Goal: Transaction & Acquisition: Purchase product/service

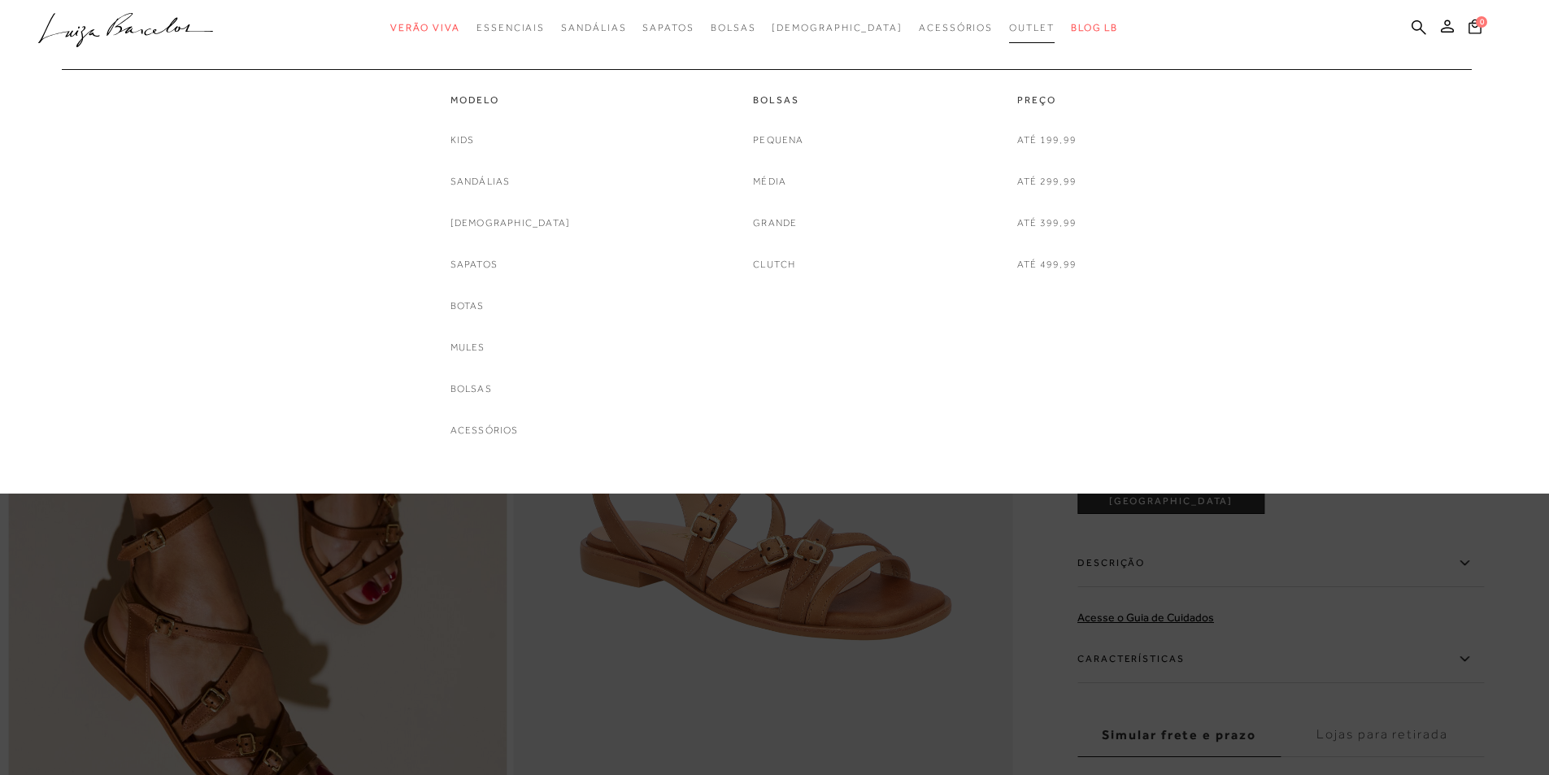
click at [1009, 30] on span "Outlet" at bounding box center [1032, 27] width 46 height 11
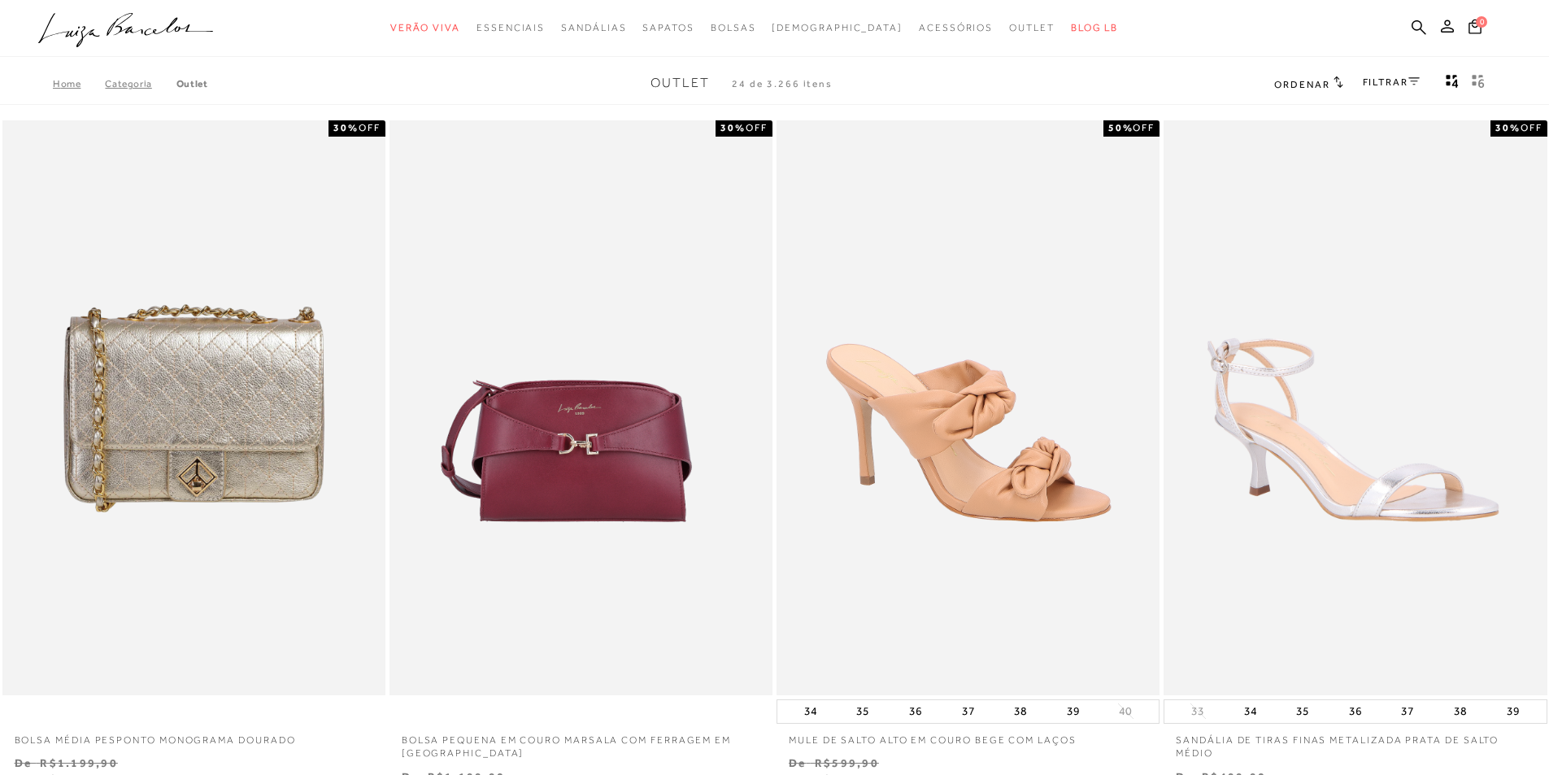
click at [1387, 88] on div "FILTRAR" at bounding box center [1391, 83] width 57 height 21
click at [1384, 81] on link "FILTRAR" at bounding box center [1391, 81] width 57 height 11
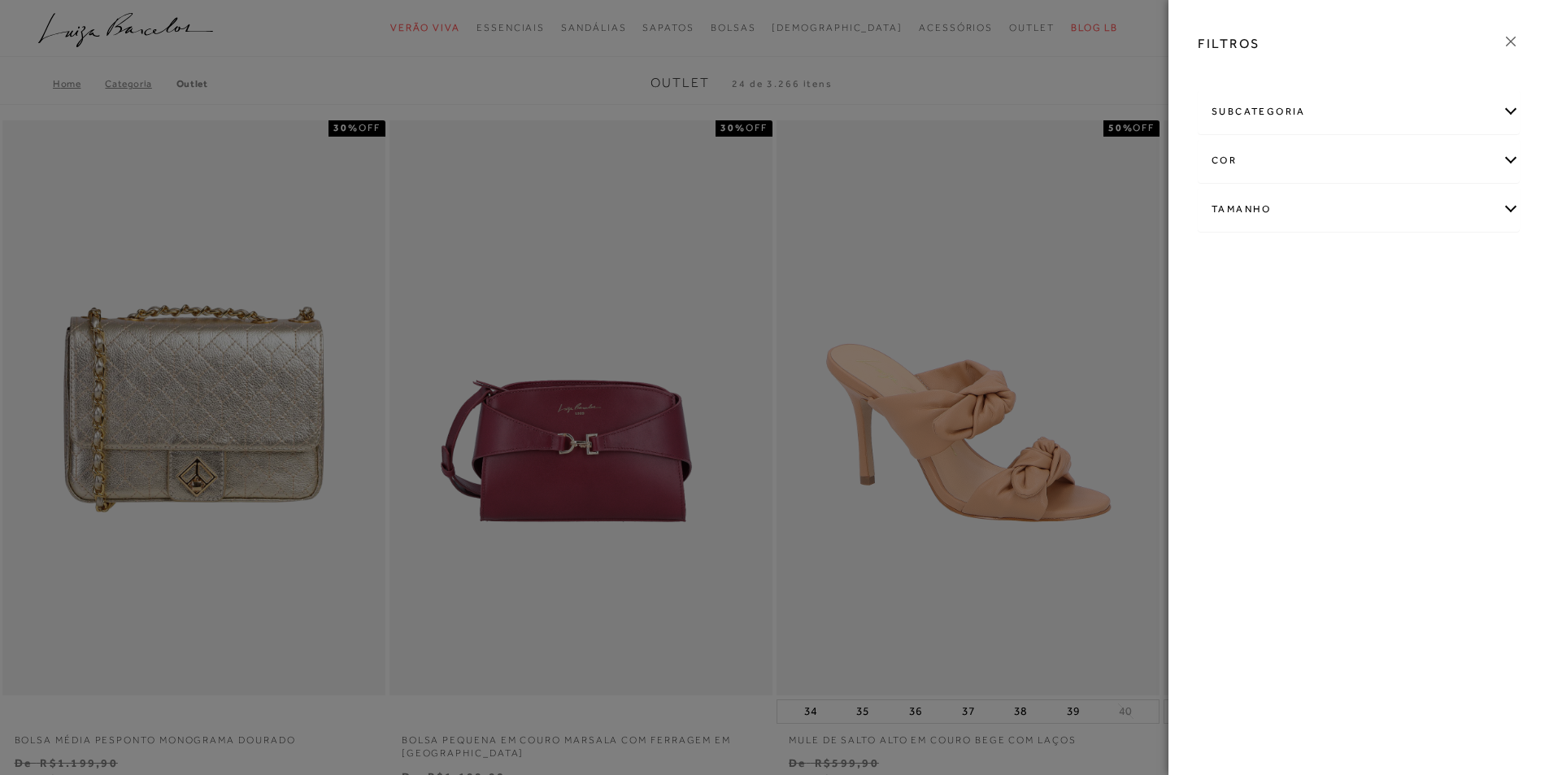
click at [1241, 206] on div "Tamanho" at bounding box center [1359, 209] width 320 height 43
click at [1241, 333] on link "Ver mais..." at bounding box center [1242, 332] width 44 height 12
click at [1235, 396] on span "39" at bounding box center [1225, 391] width 24 height 12
click at [1225, 396] on input "39" at bounding box center [1217, 393] width 16 height 16
checkbox input "true"
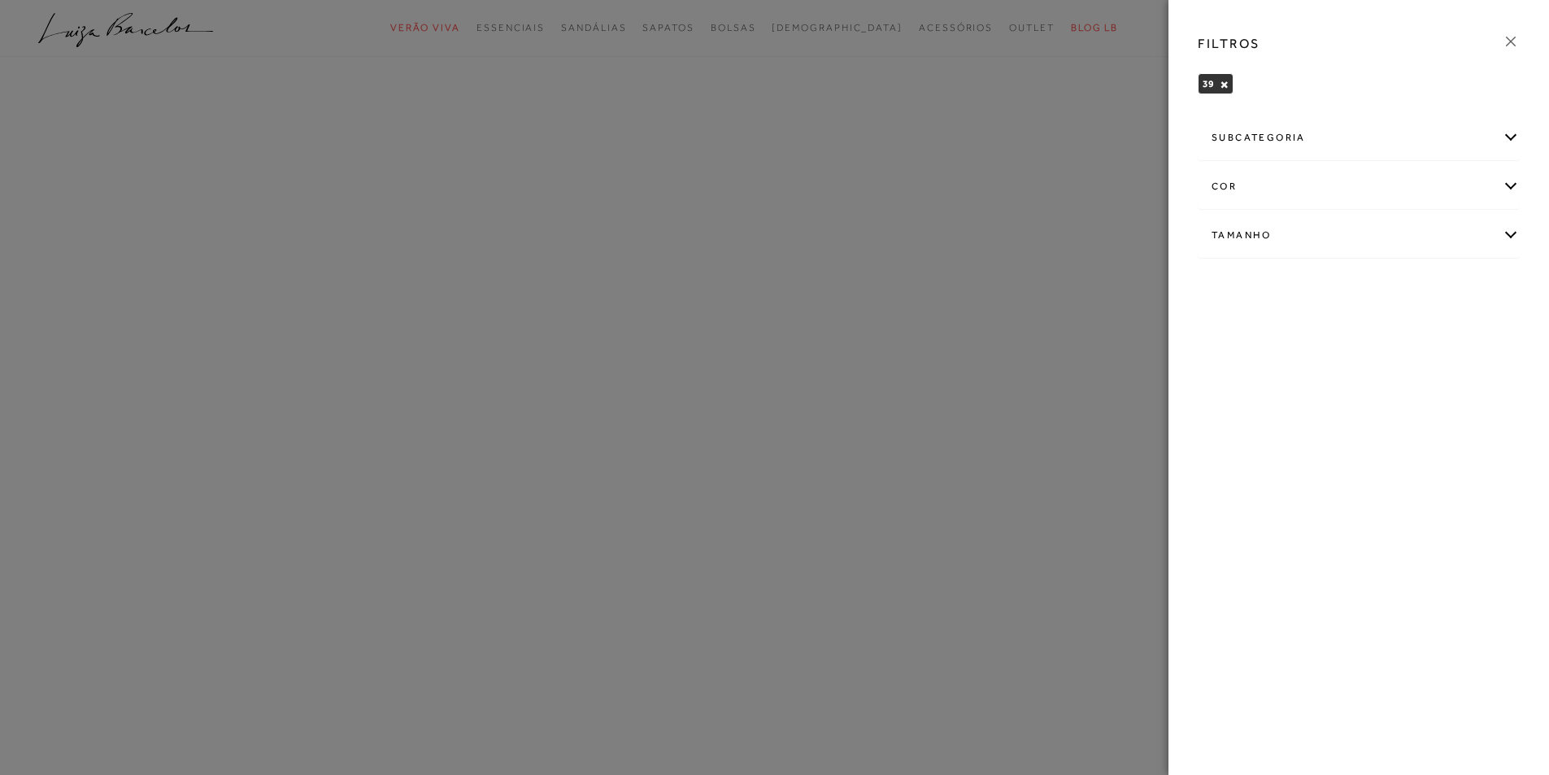
click at [1508, 41] on icon at bounding box center [1511, 42] width 18 height 18
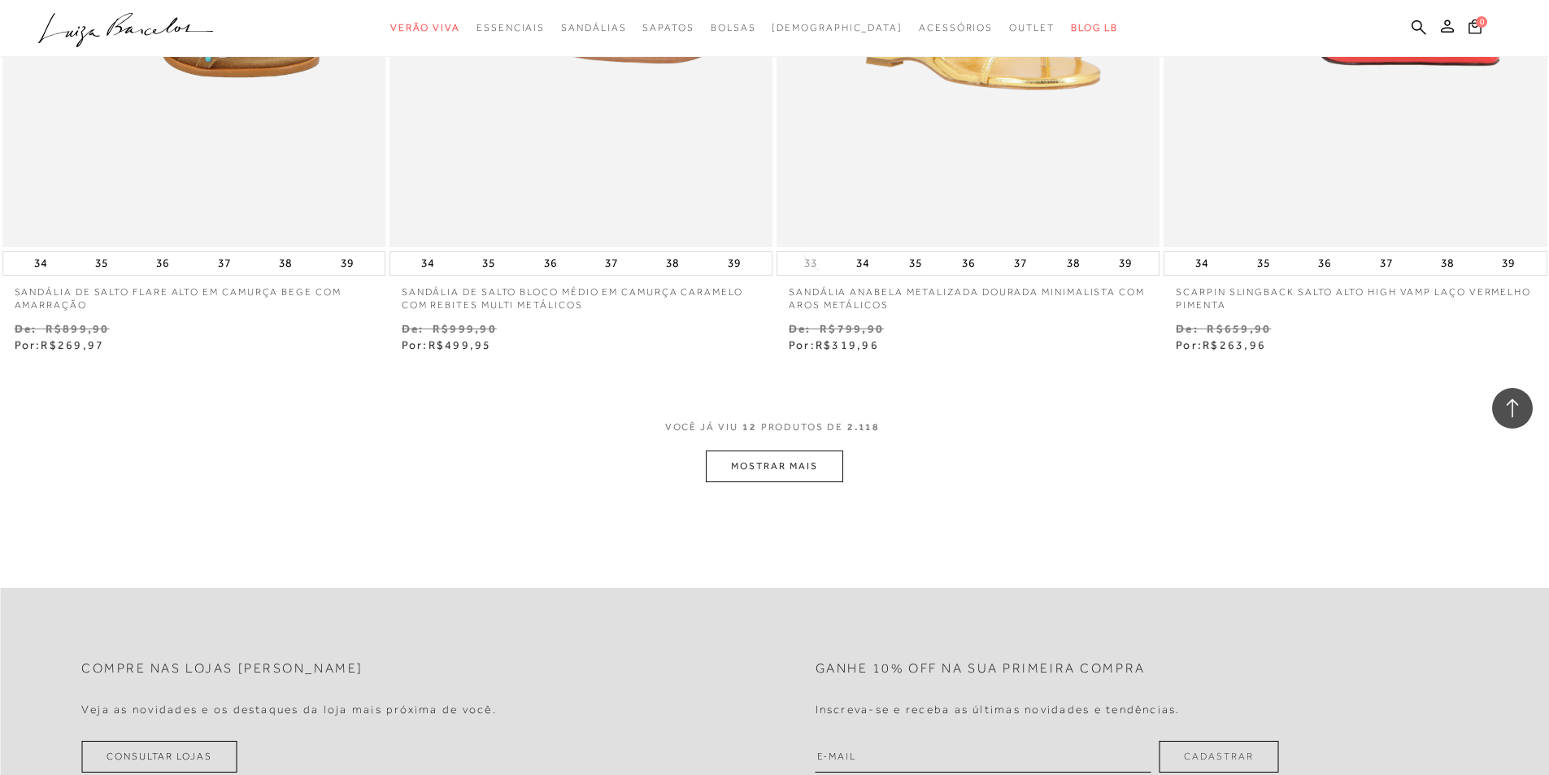
scroll to position [1871, 0]
click at [752, 456] on button "MOSTRAR MAIS" at bounding box center [774, 466] width 137 height 32
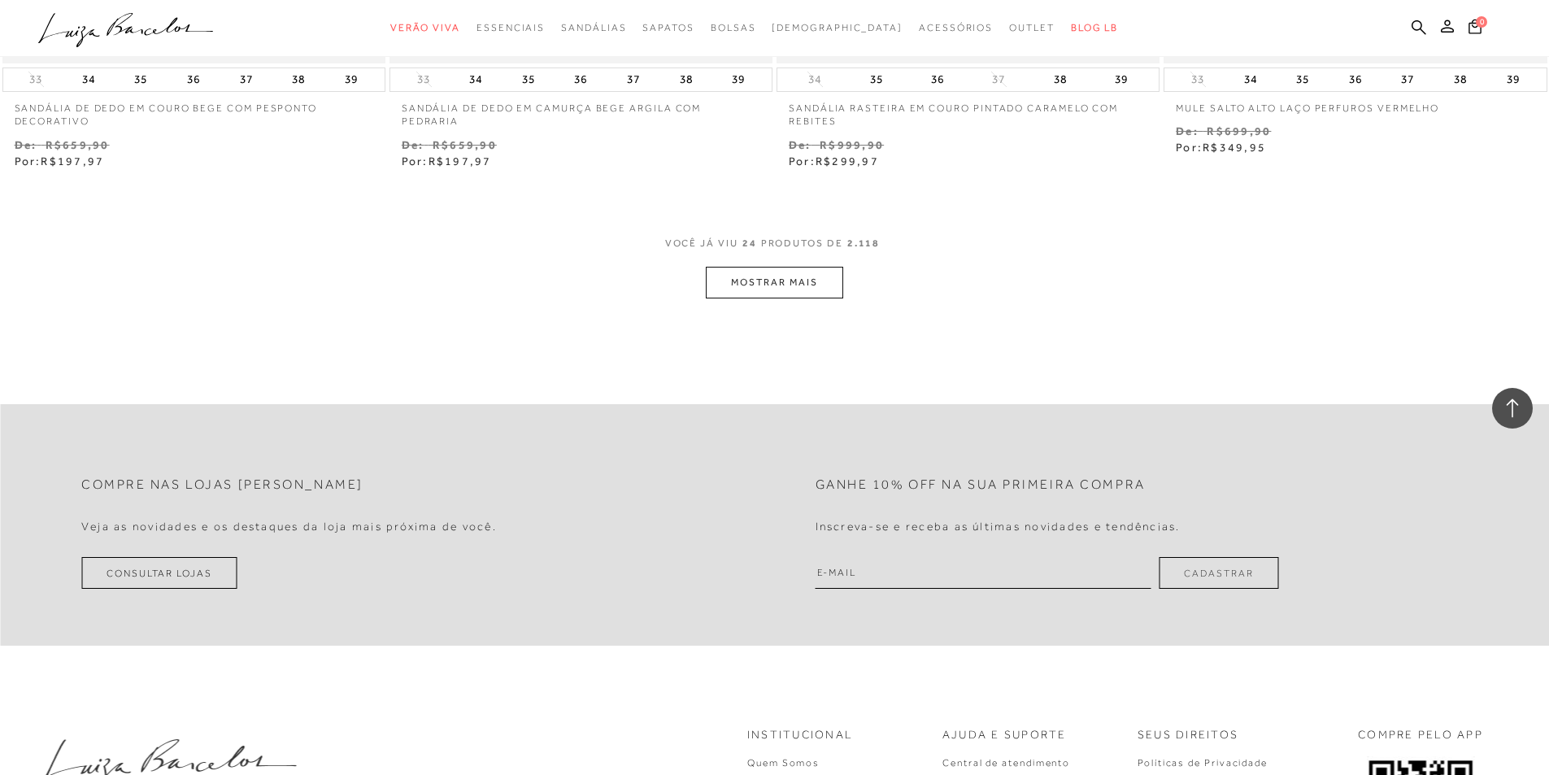
scroll to position [4148, 0]
click at [829, 284] on button "MOSTRAR MAIS" at bounding box center [774, 282] width 137 height 32
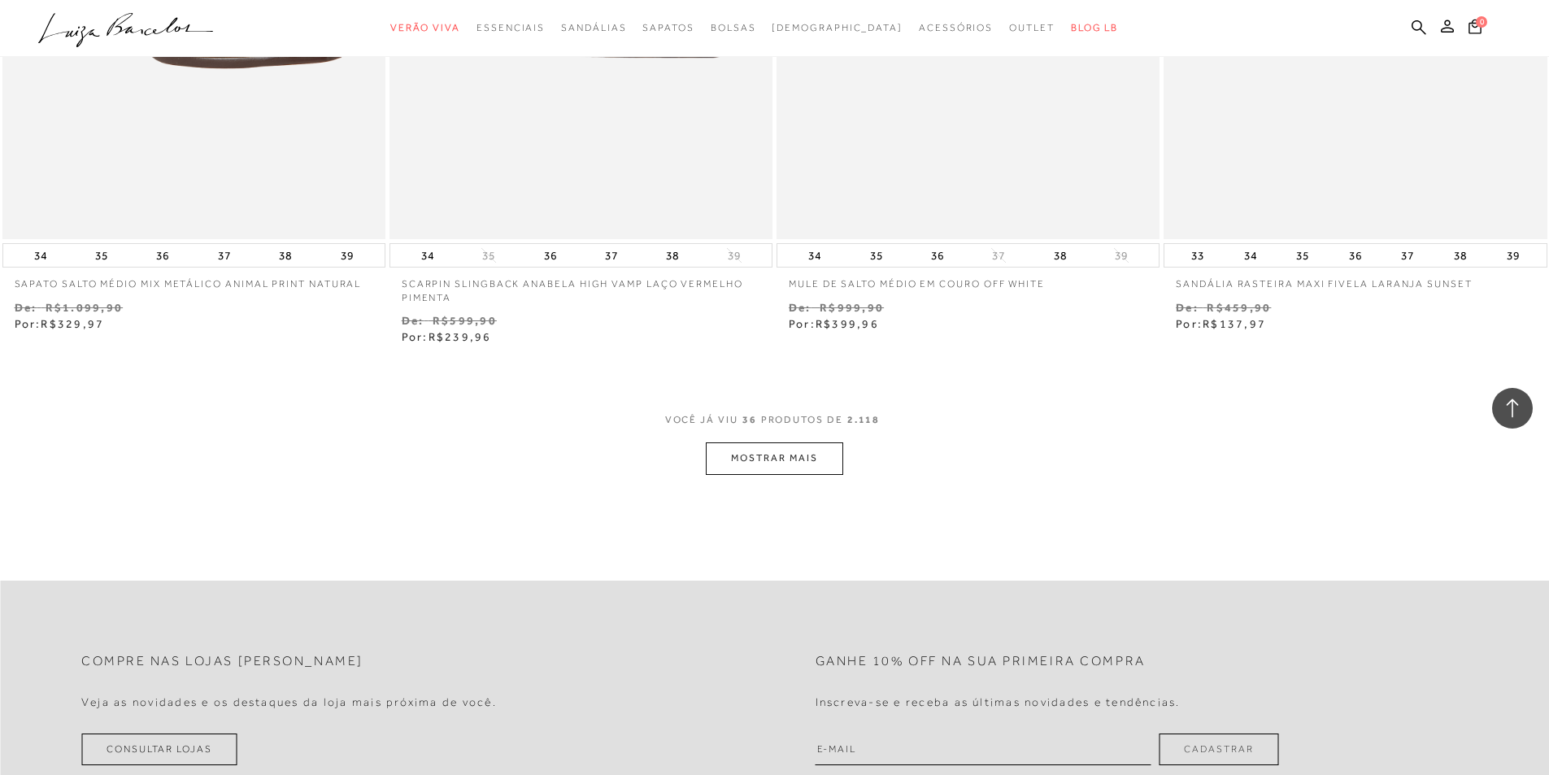
scroll to position [6100, 0]
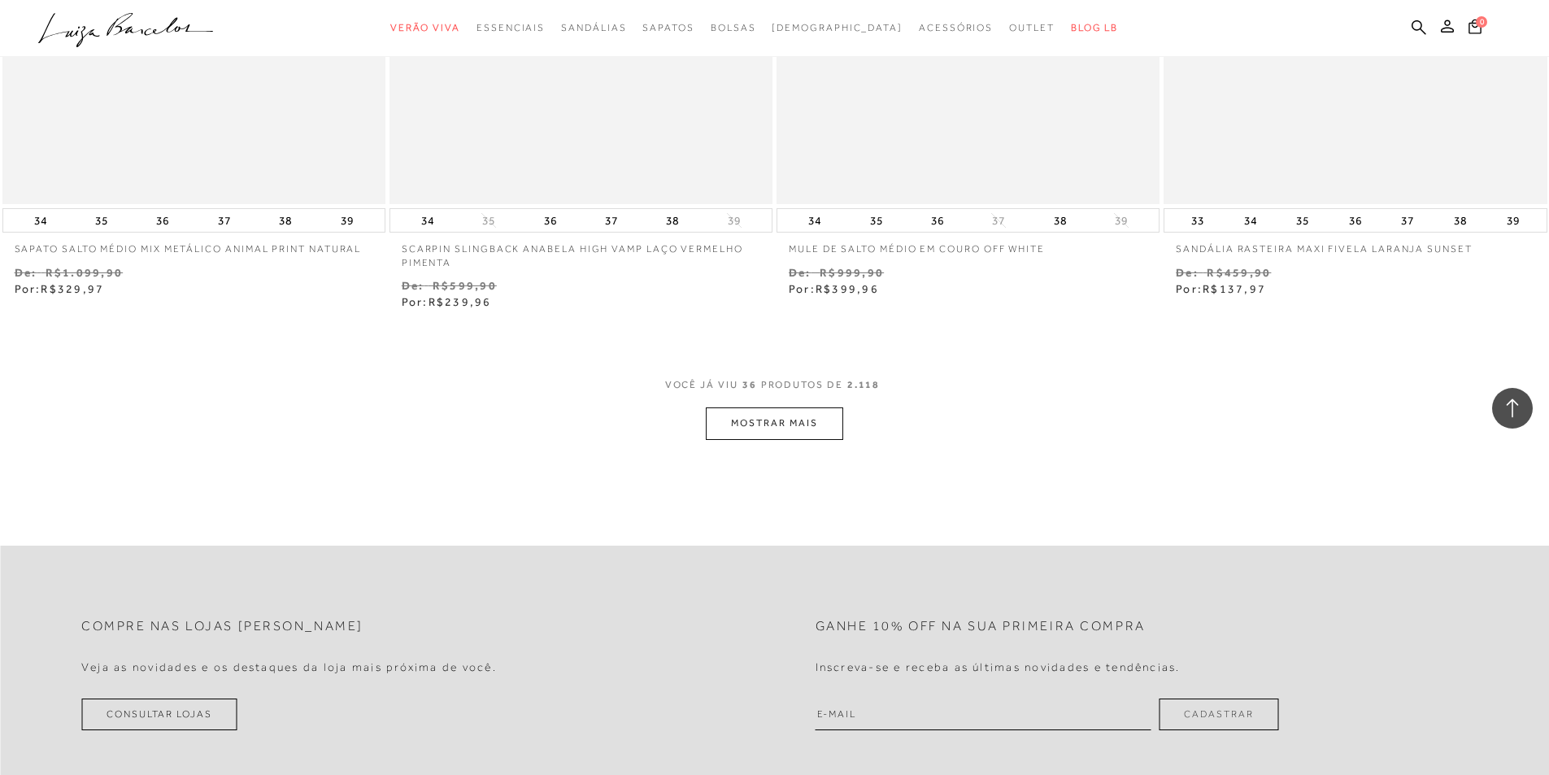
click at [830, 425] on button "MOSTRAR MAIS" at bounding box center [774, 423] width 137 height 32
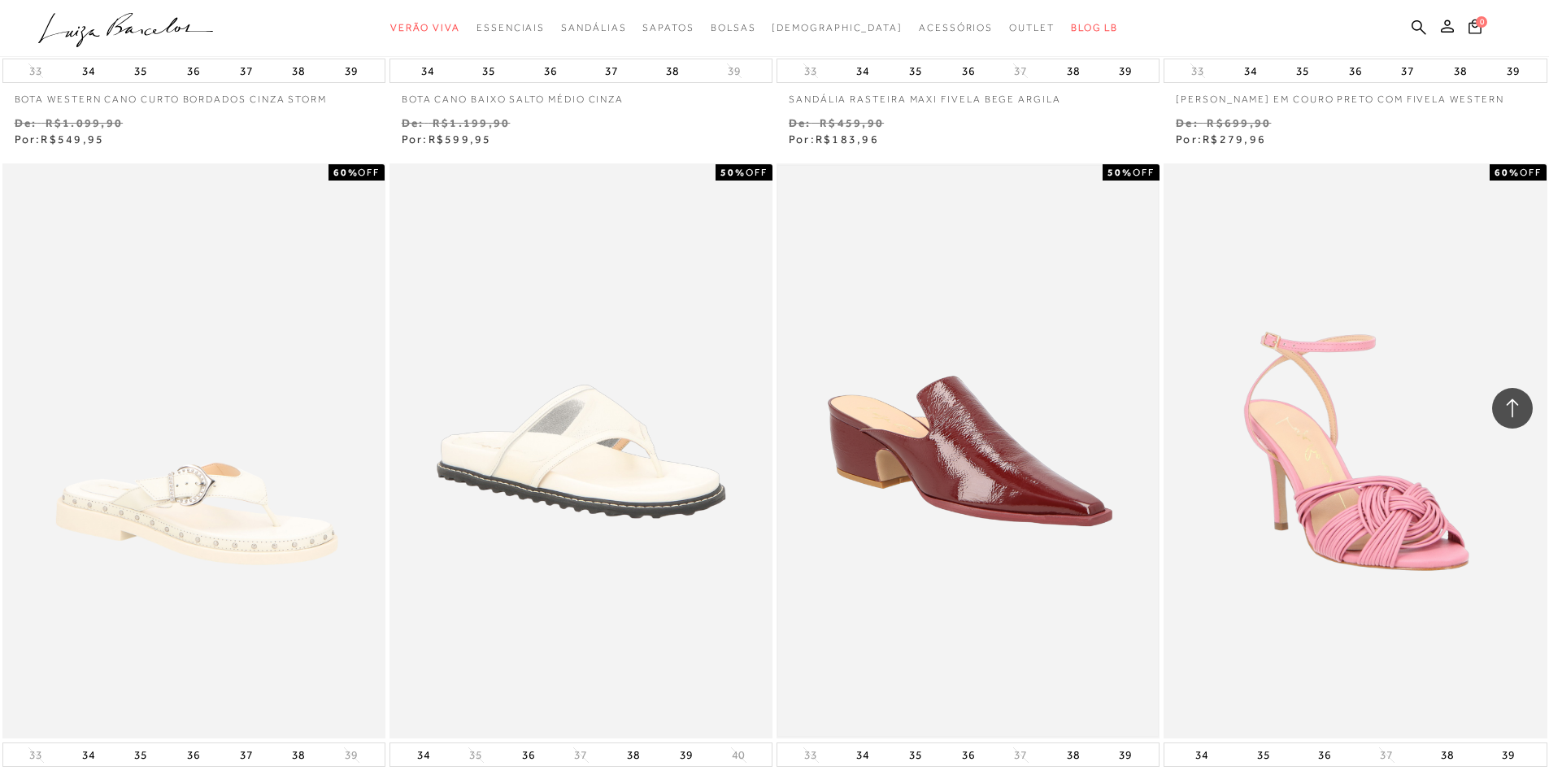
scroll to position [8133, 0]
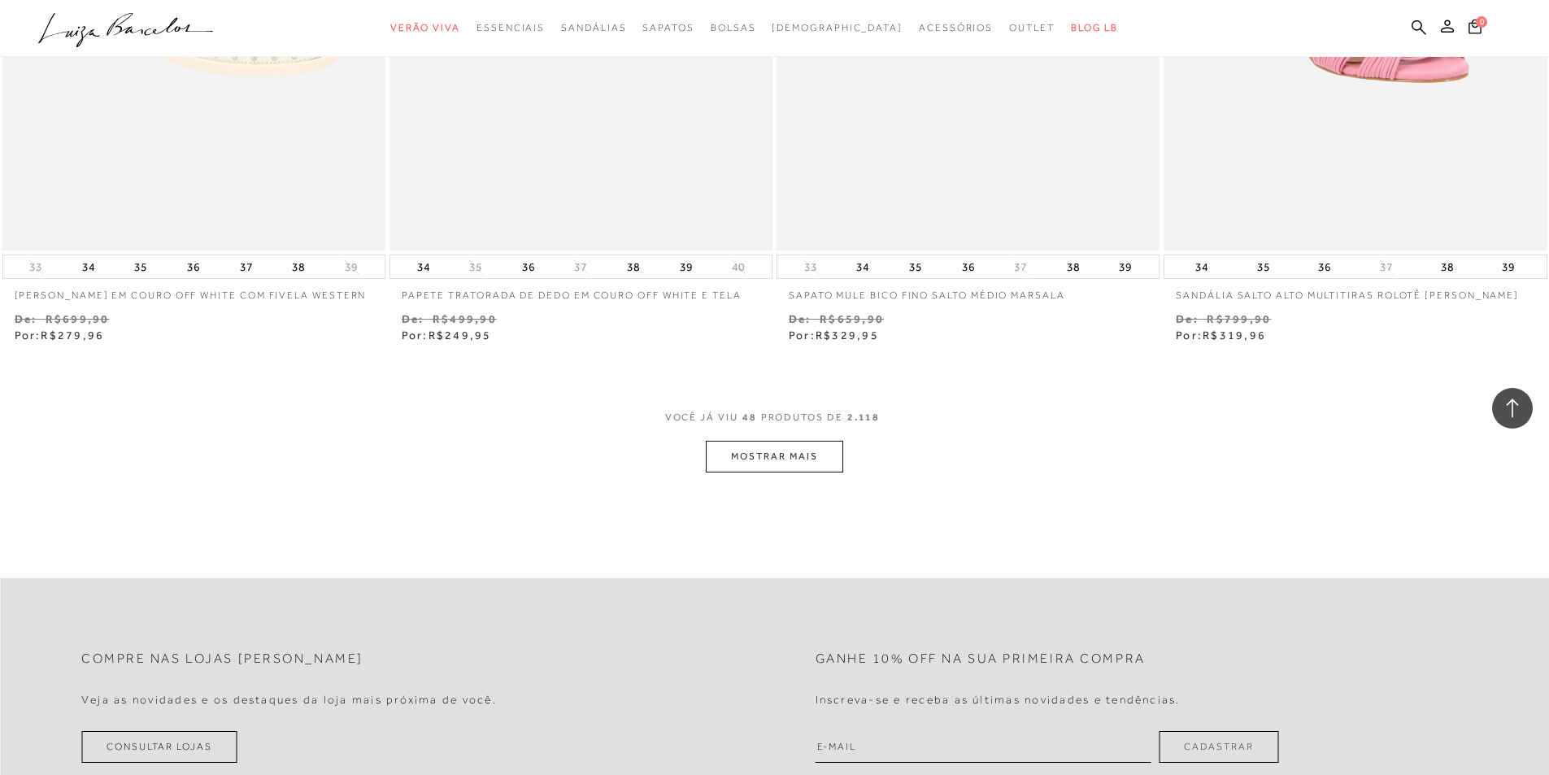
click at [775, 442] on button "MOSTRAR MAIS" at bounding box center [774, 457] width 137 height 32
click at [782, 455] on div "Loading..." at bounding box center [774, 387] width 1549 height 775
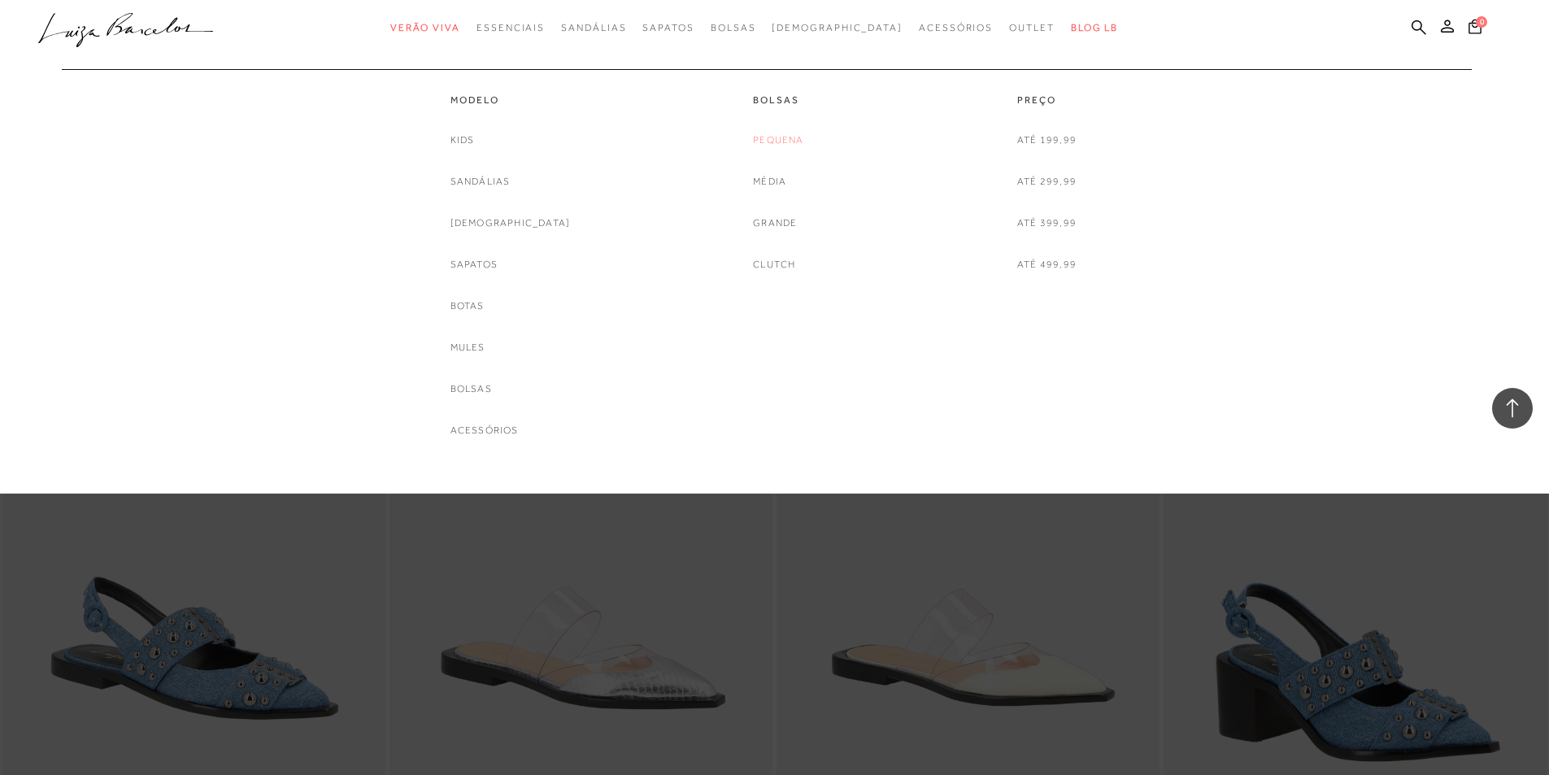
click at [779, 143] on link "Pequena" at bounding box center [778, 140] width 50 height 17
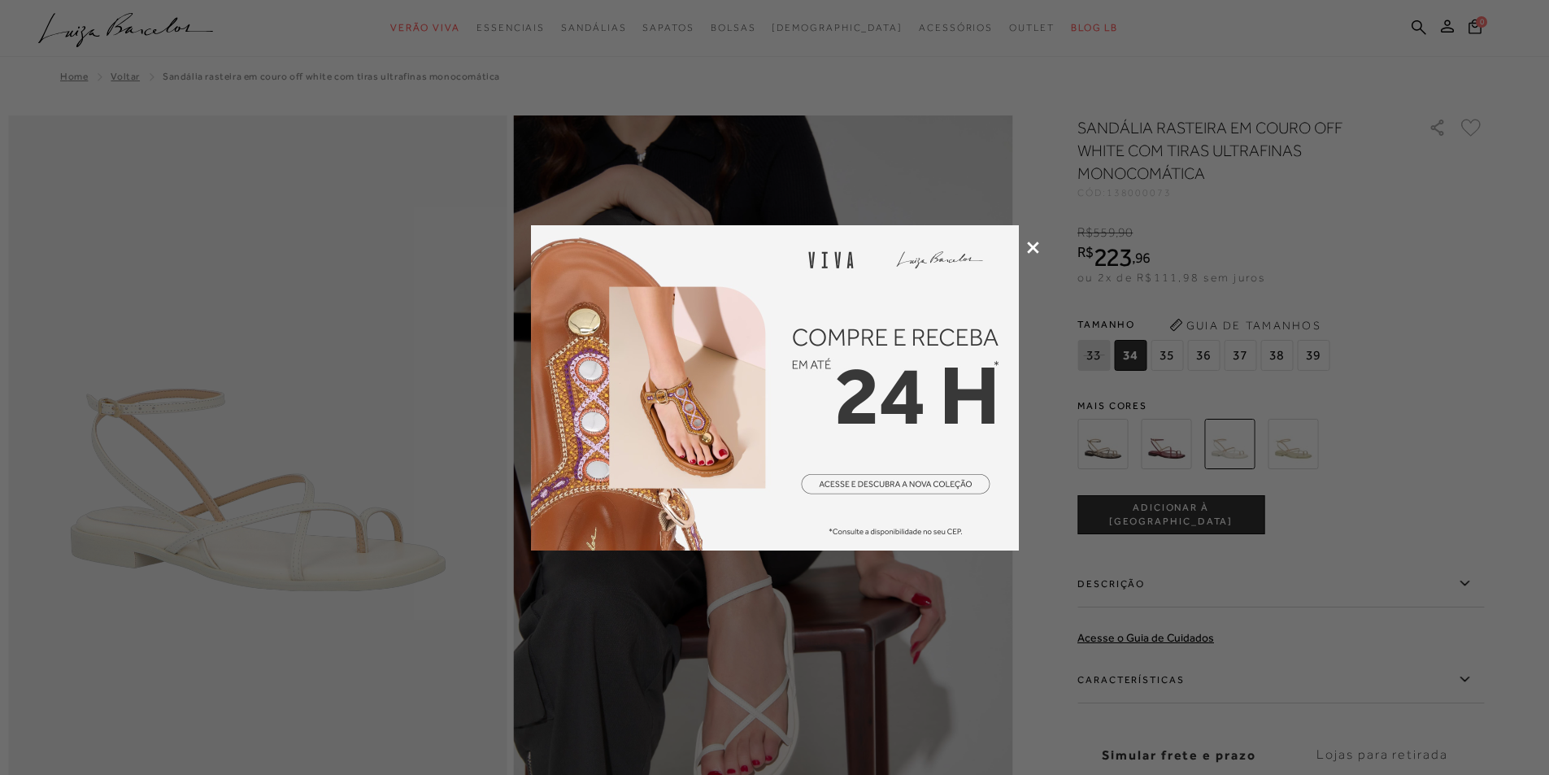
click at [832, 432] on img at bounding box center [775, 387] width 488 height 325
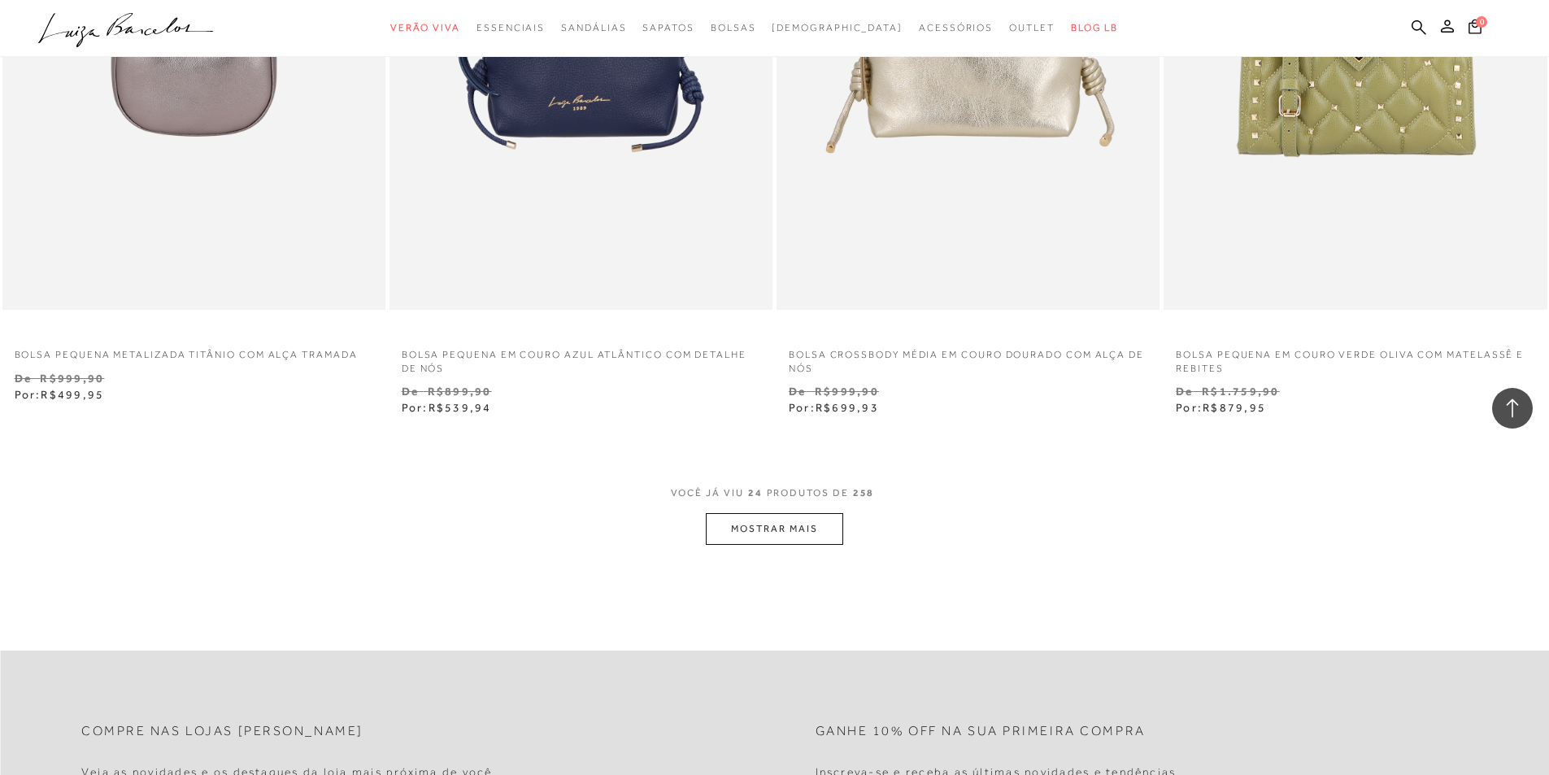
scroll to position [3904, 0]
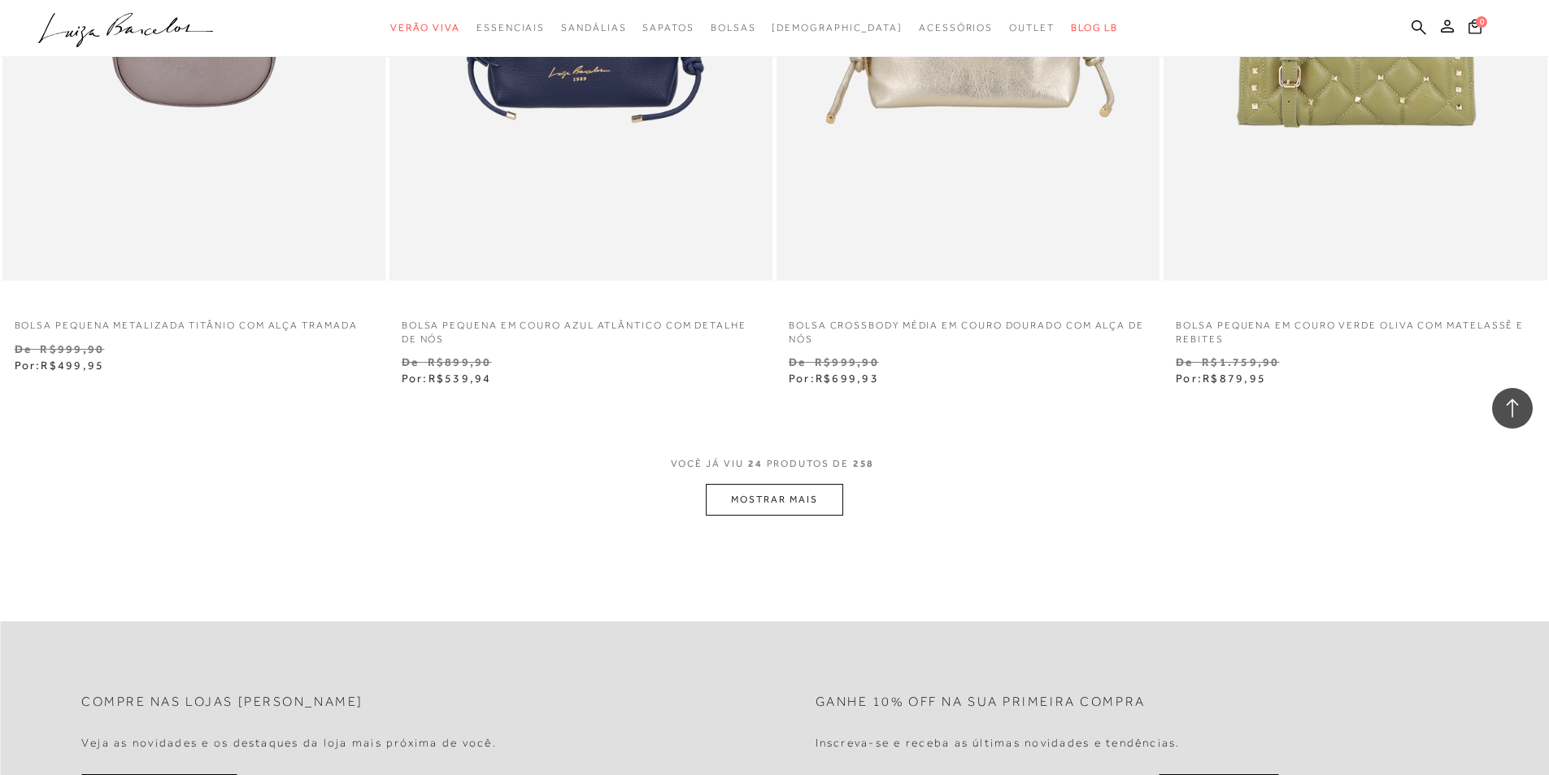
click at [796, 506] on button "MOSTRAR MAIS" at bounding box center [774, 500] width 137 height 32
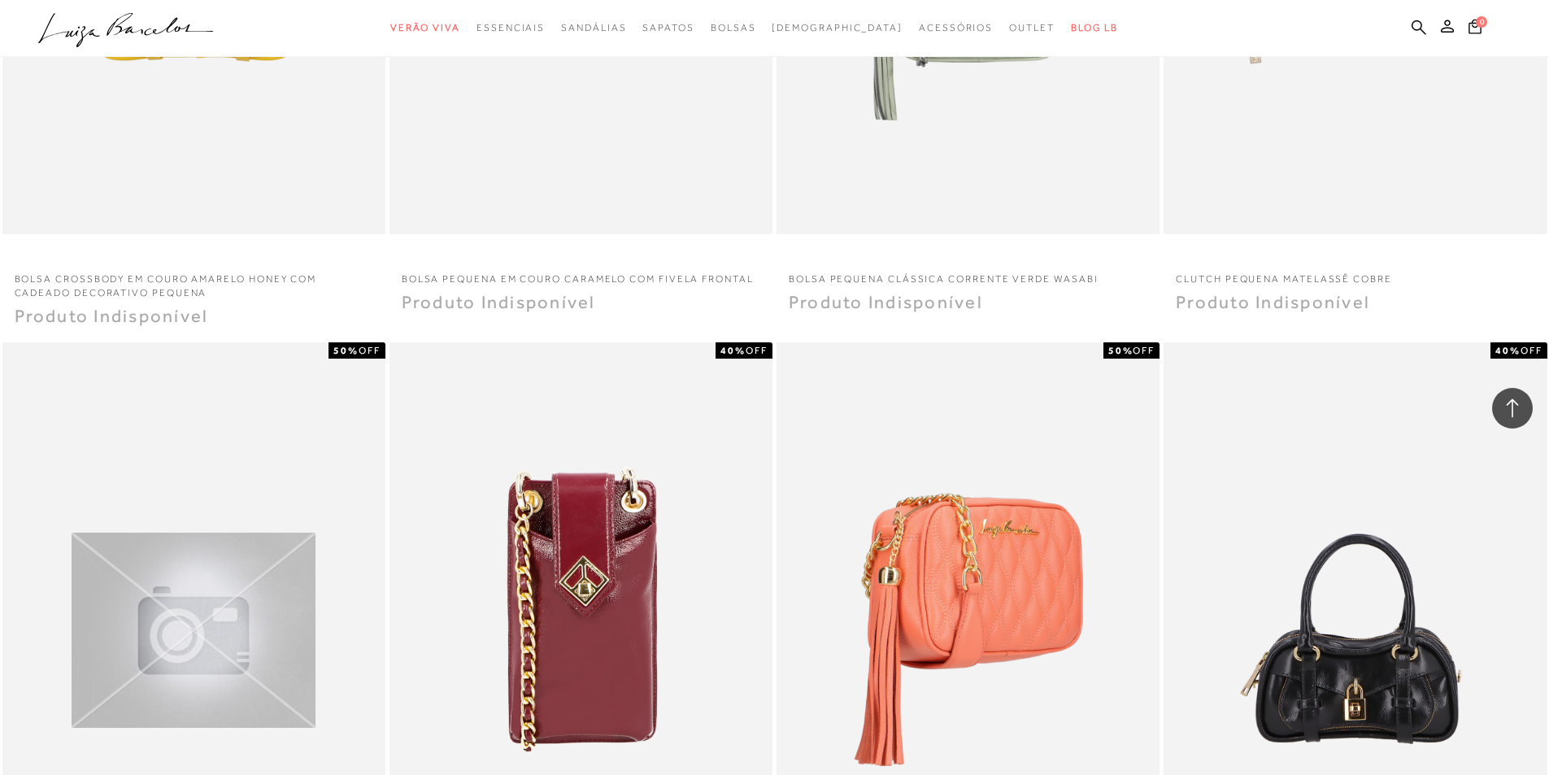
scroll to position [5368, 0]
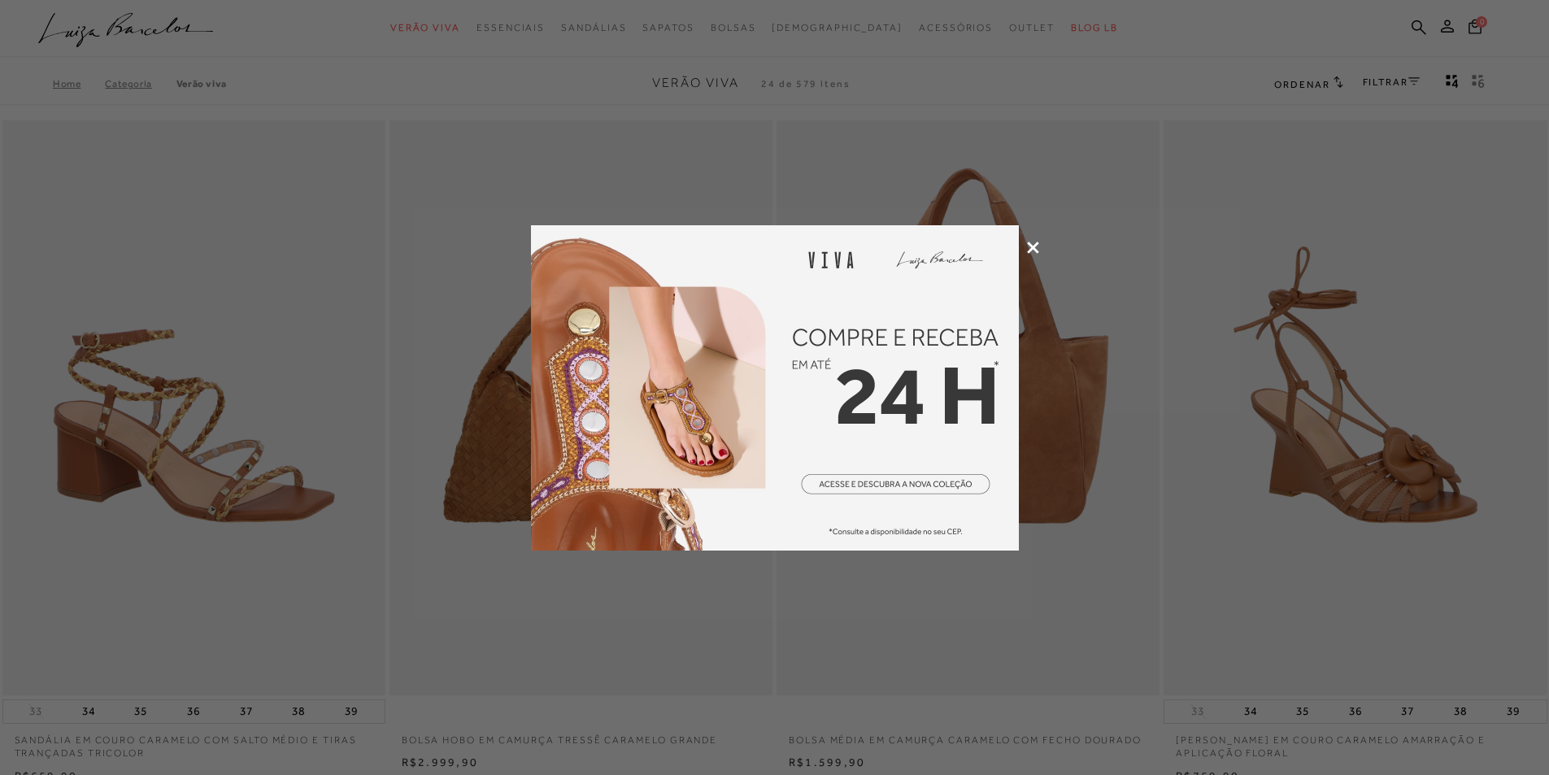
click at [1031, 251] on icon at bounding box center [1033, 248] width 12 height 12
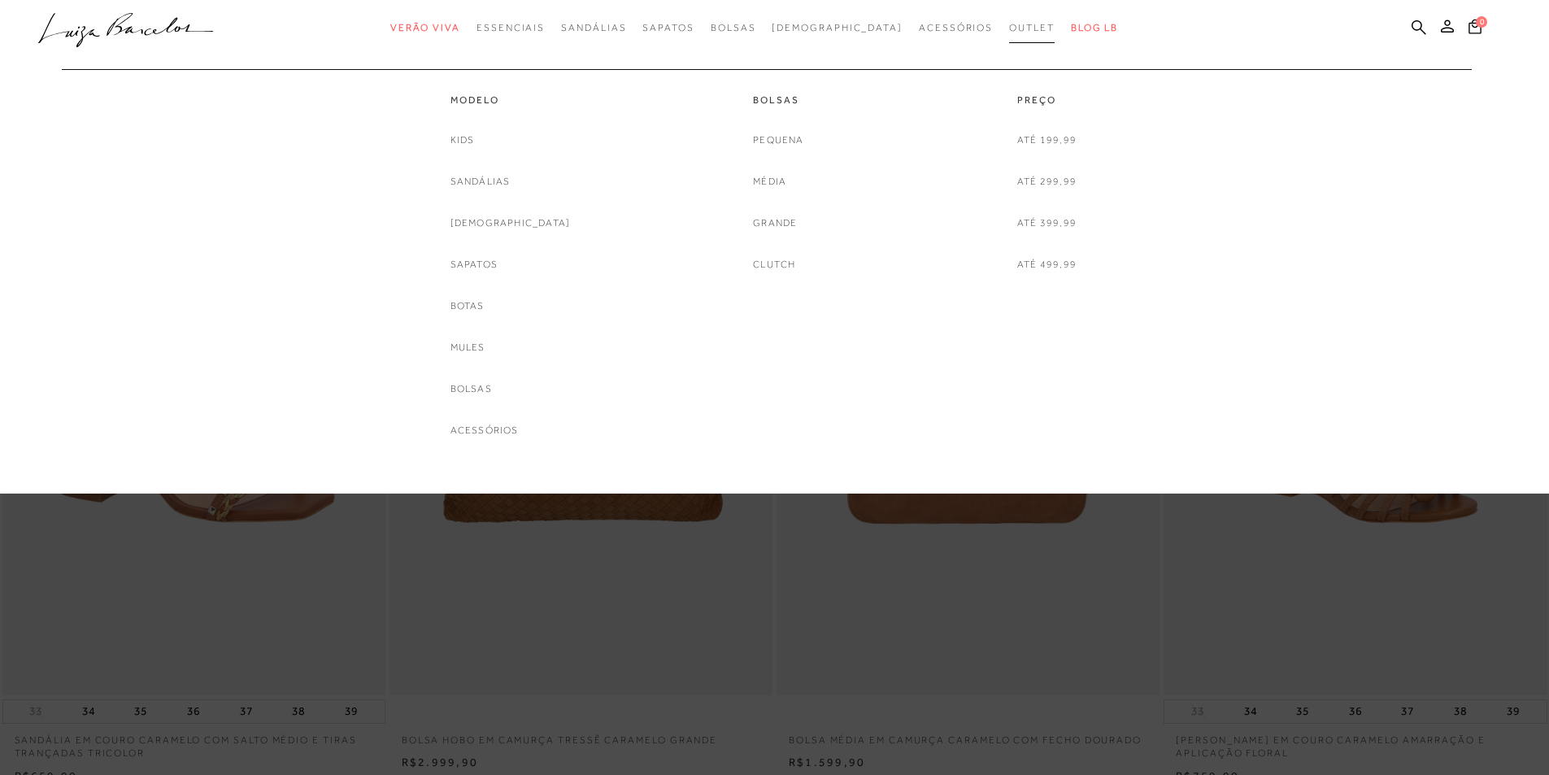
click at [1009, 26] on span "Outlet" at bounding box center [1032, 27] width 46 height 11
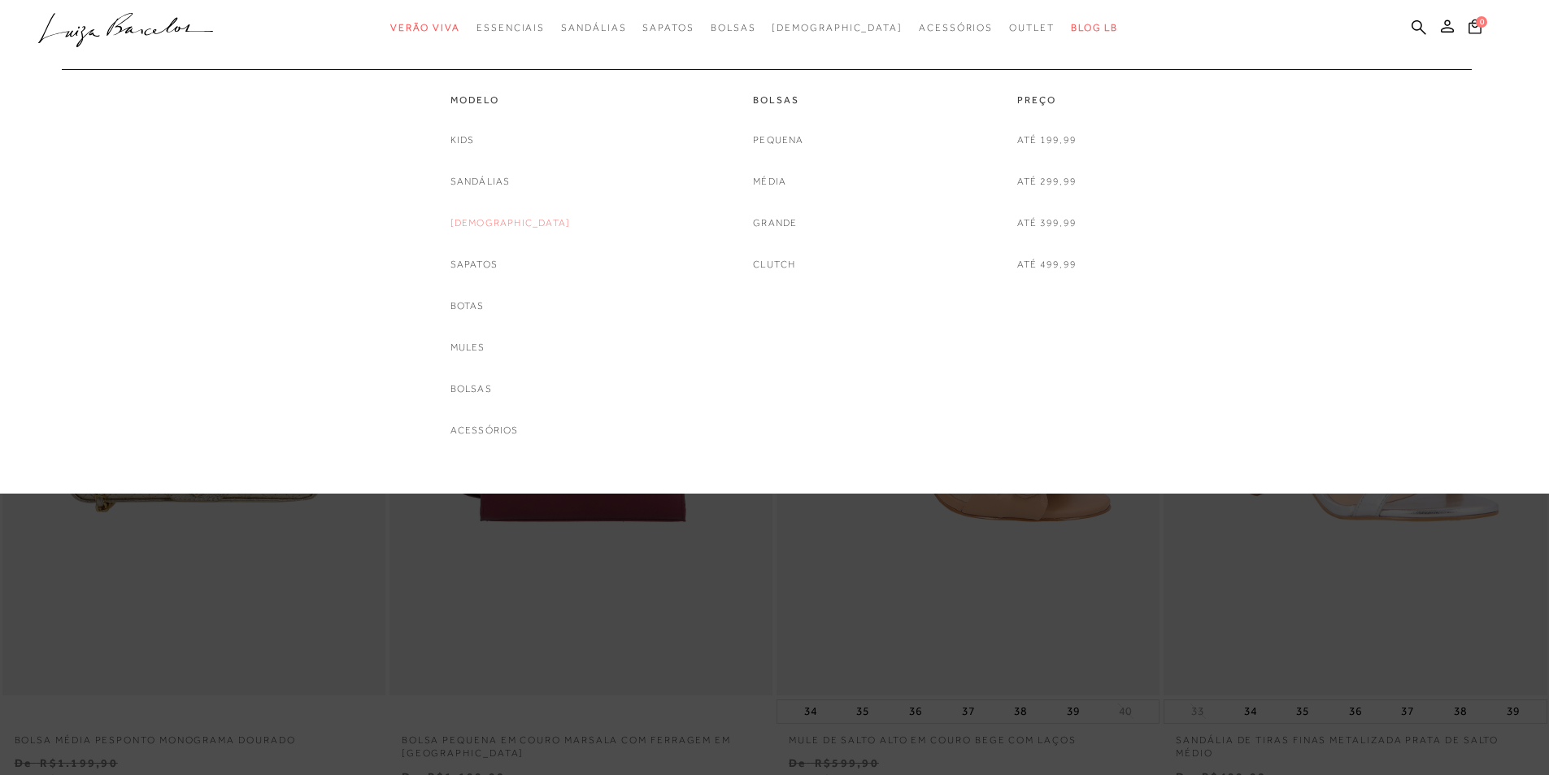
click at [511, 218] on link "[DEMOGRAPHIC_DATA]" at bounding box center [511, 223] width 120 height 17
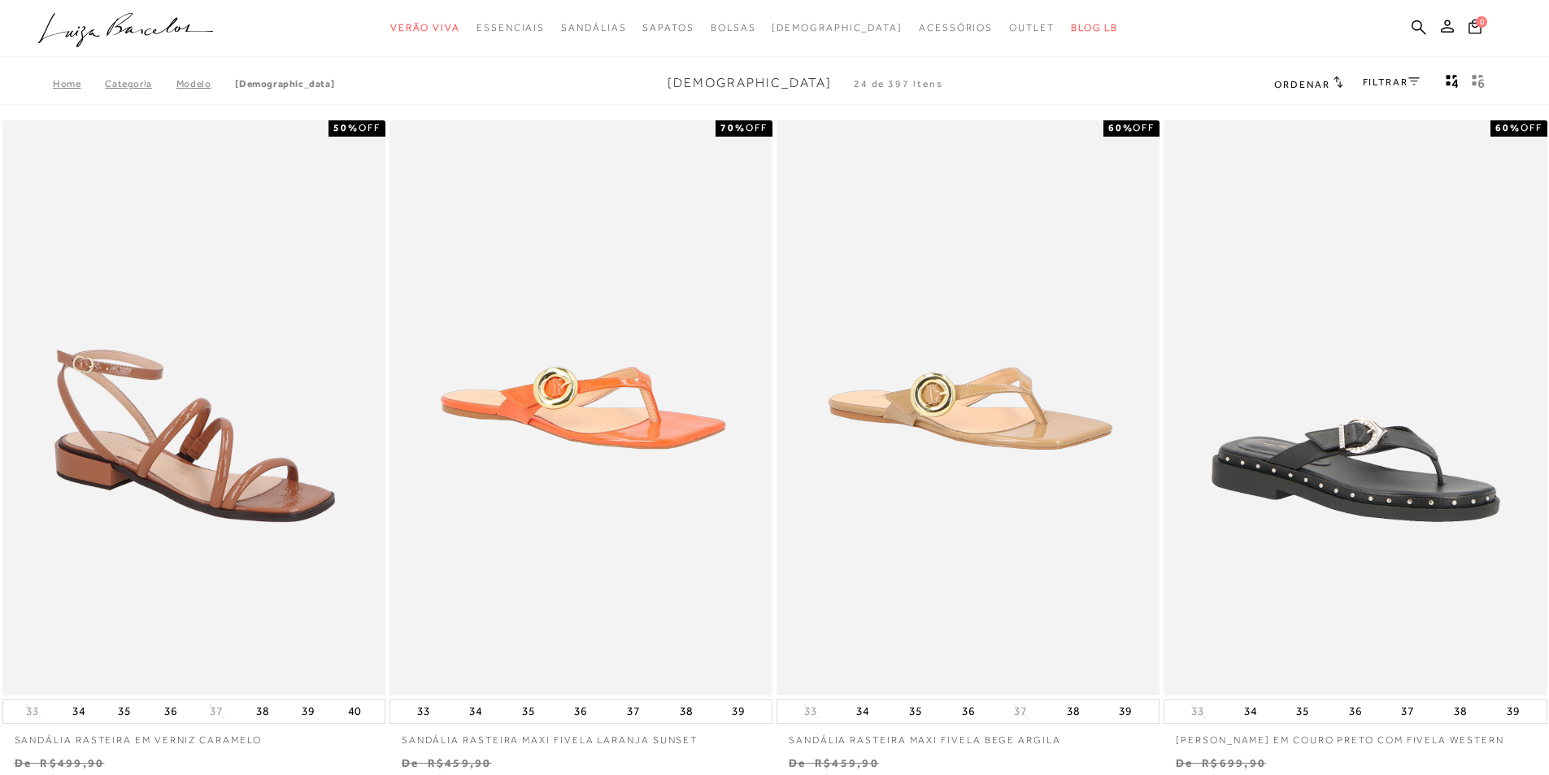
click at [1393, 77] on link "FILTRAR" at bounding box center [1391, 81] width 57 height 11
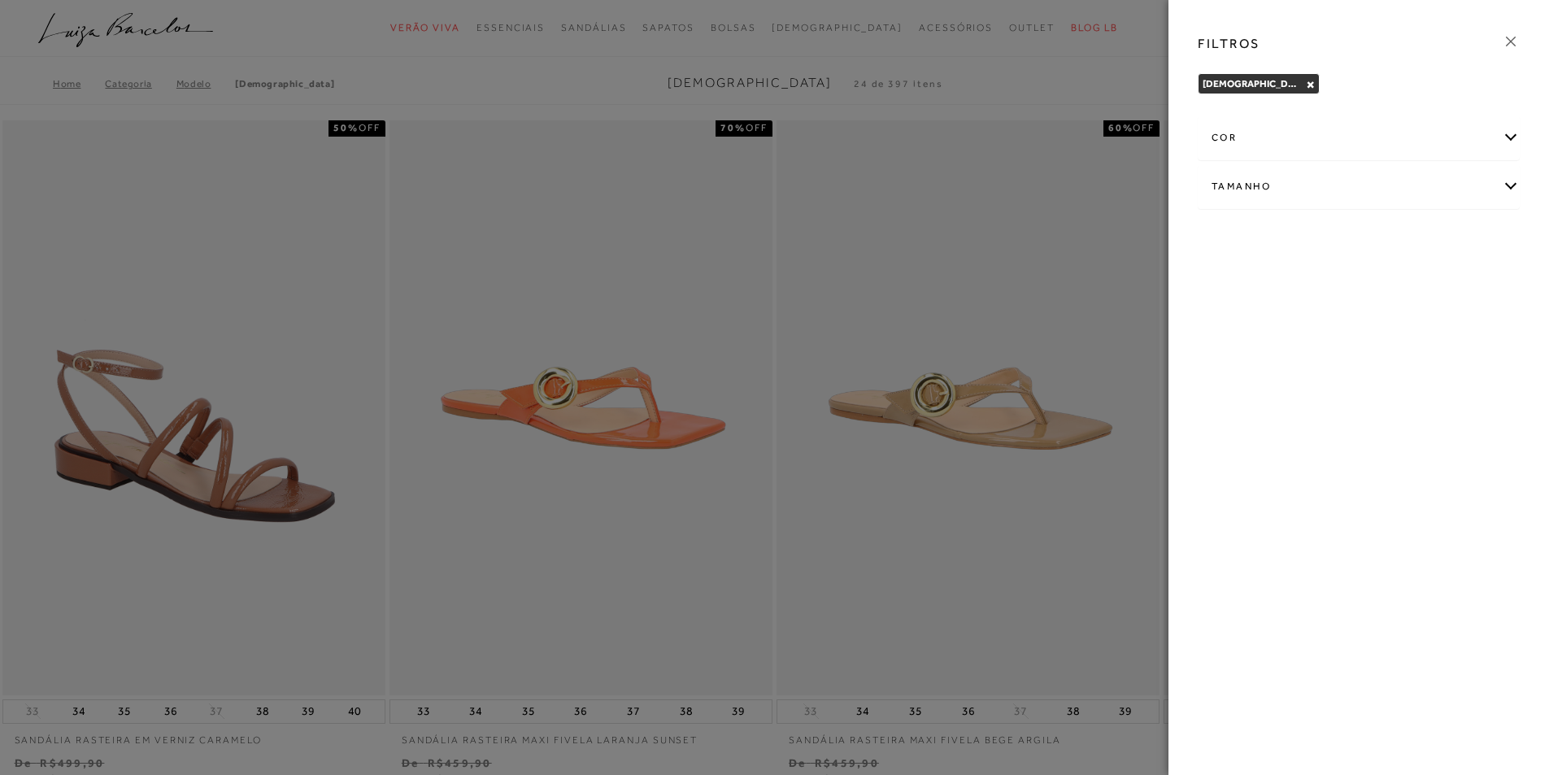
click at [1279, 185] on div "Tamanho" at bounding box center [1359, 186] width 320 height 43
click at [1419, 281] on span "39" at bounding box center [1422, 282] width 24 height 12
click at [1419, 281] on input "39" at bounding box center [1414, 285] width 16 height 16
checkbox input "true"
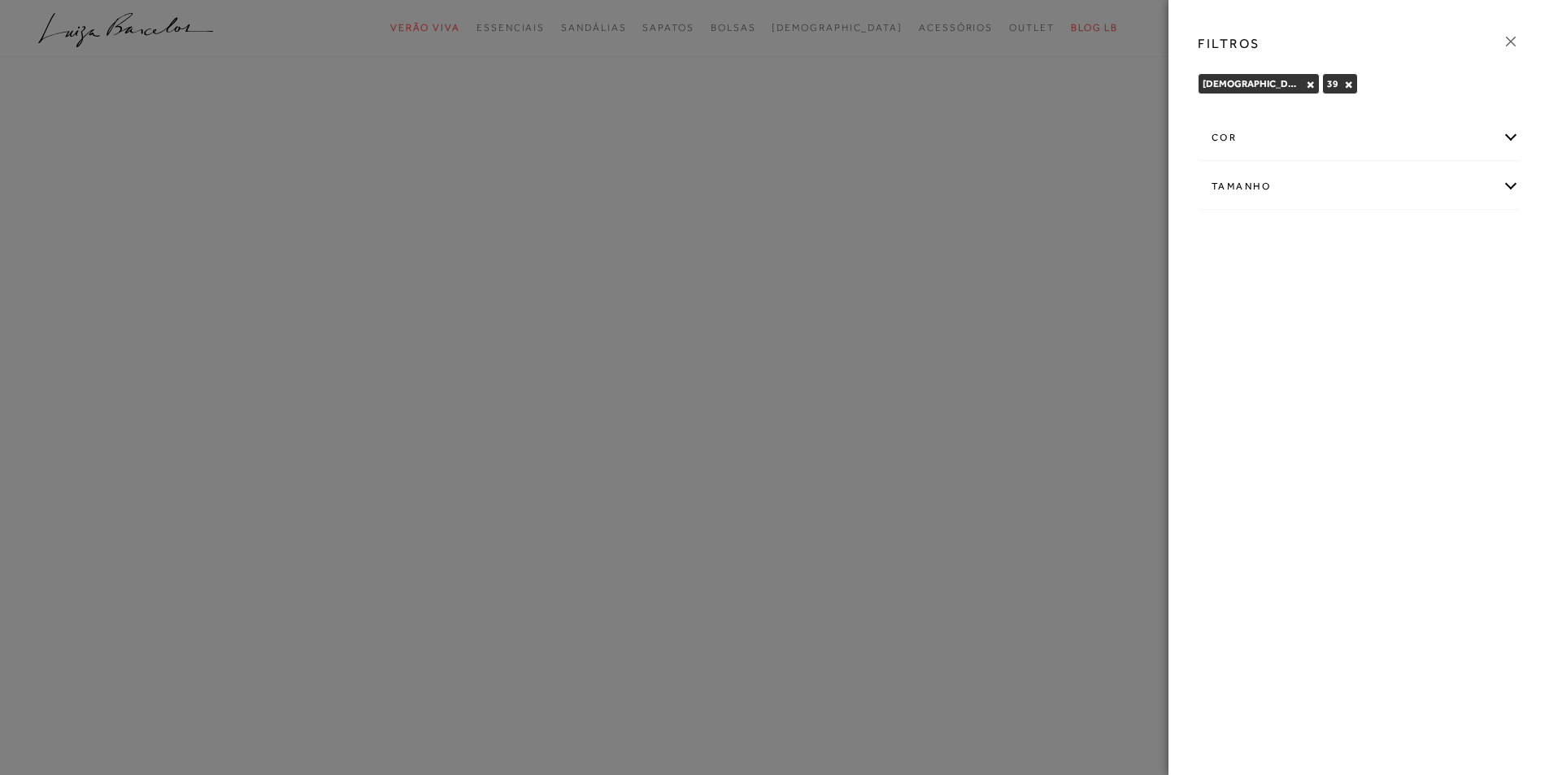
click at [1512, 46] on icon at bounding box center [1511, 42] width 18 height 18
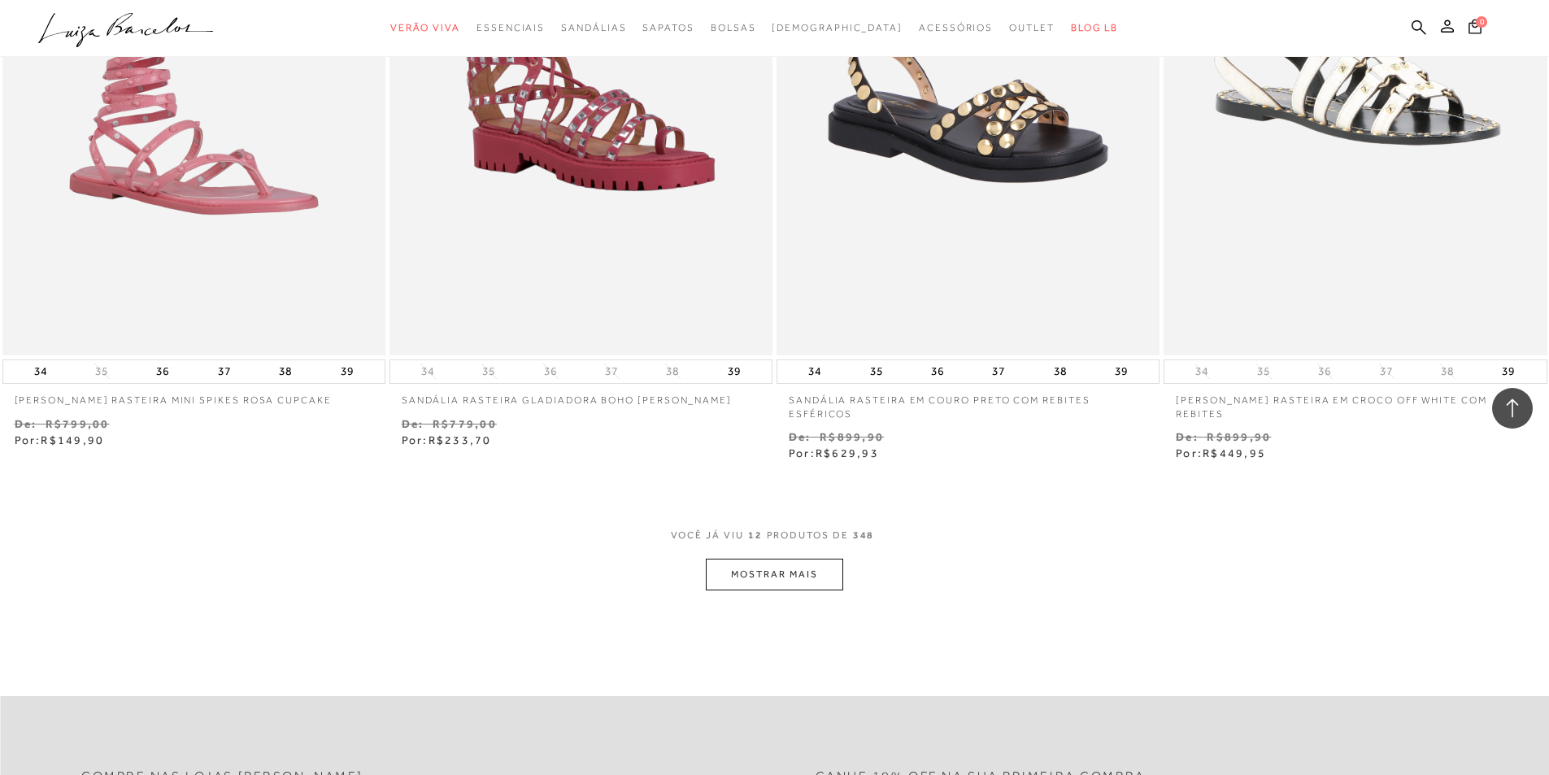
scroll to position [1952, 0]
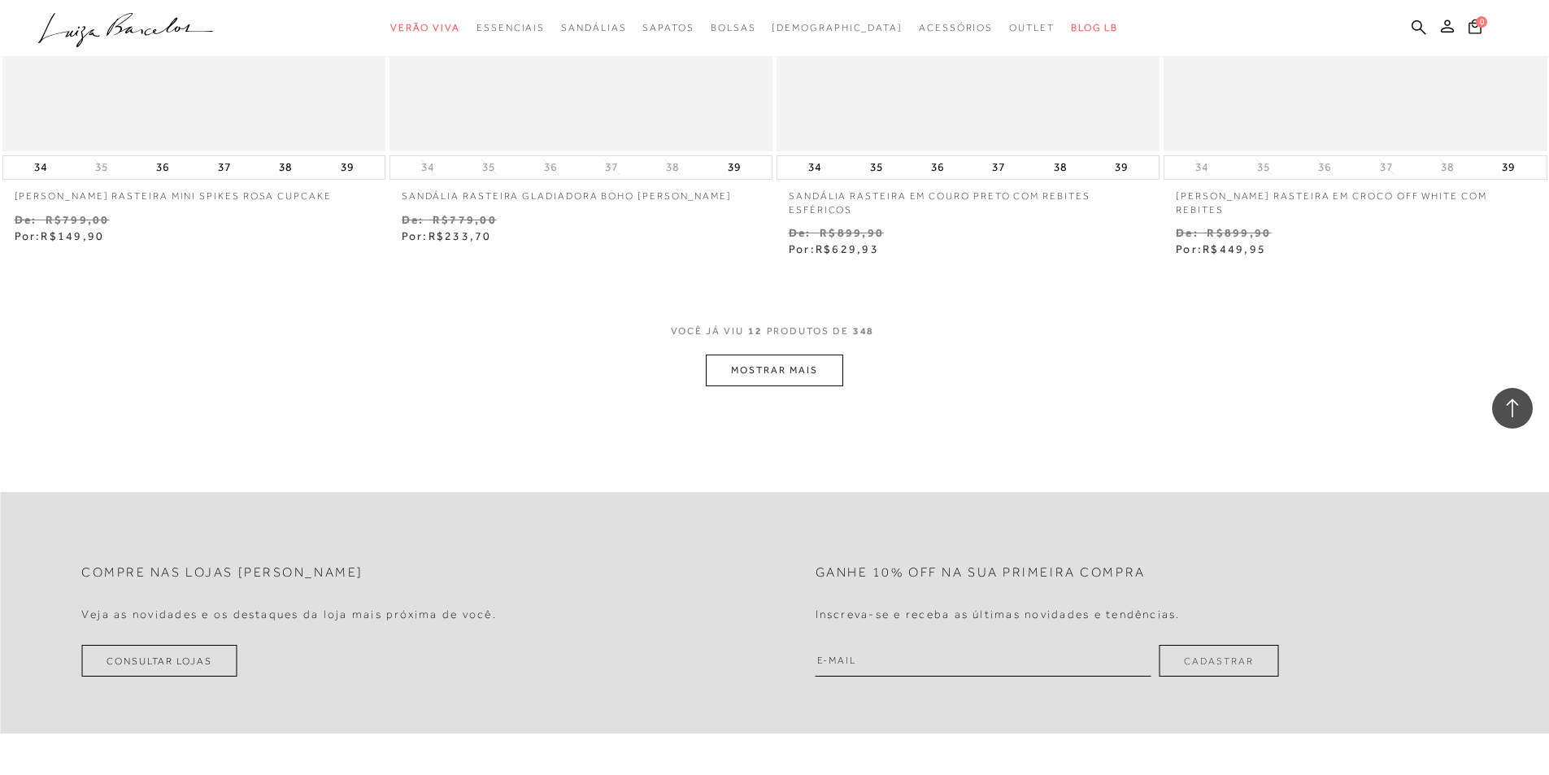
click at [807, 382] on button "MOSTRAR MAIS" at bounding box center [774, 371] width 137 height 32
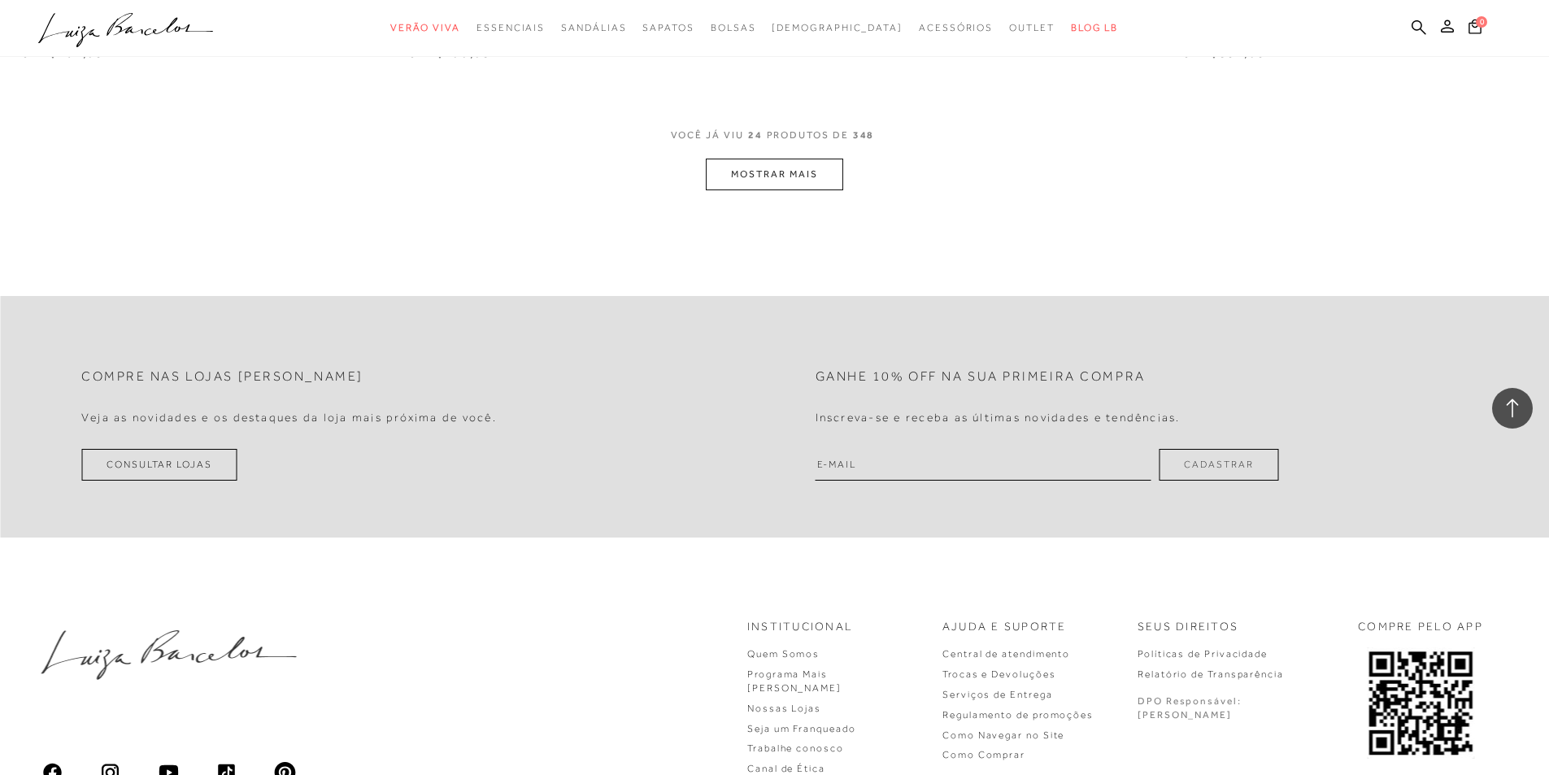
scroll to position [4229, 0]
click at [807, 176] on button "MOSTRAR MAIS" at bounding box center [774, 174] width 137 height 32
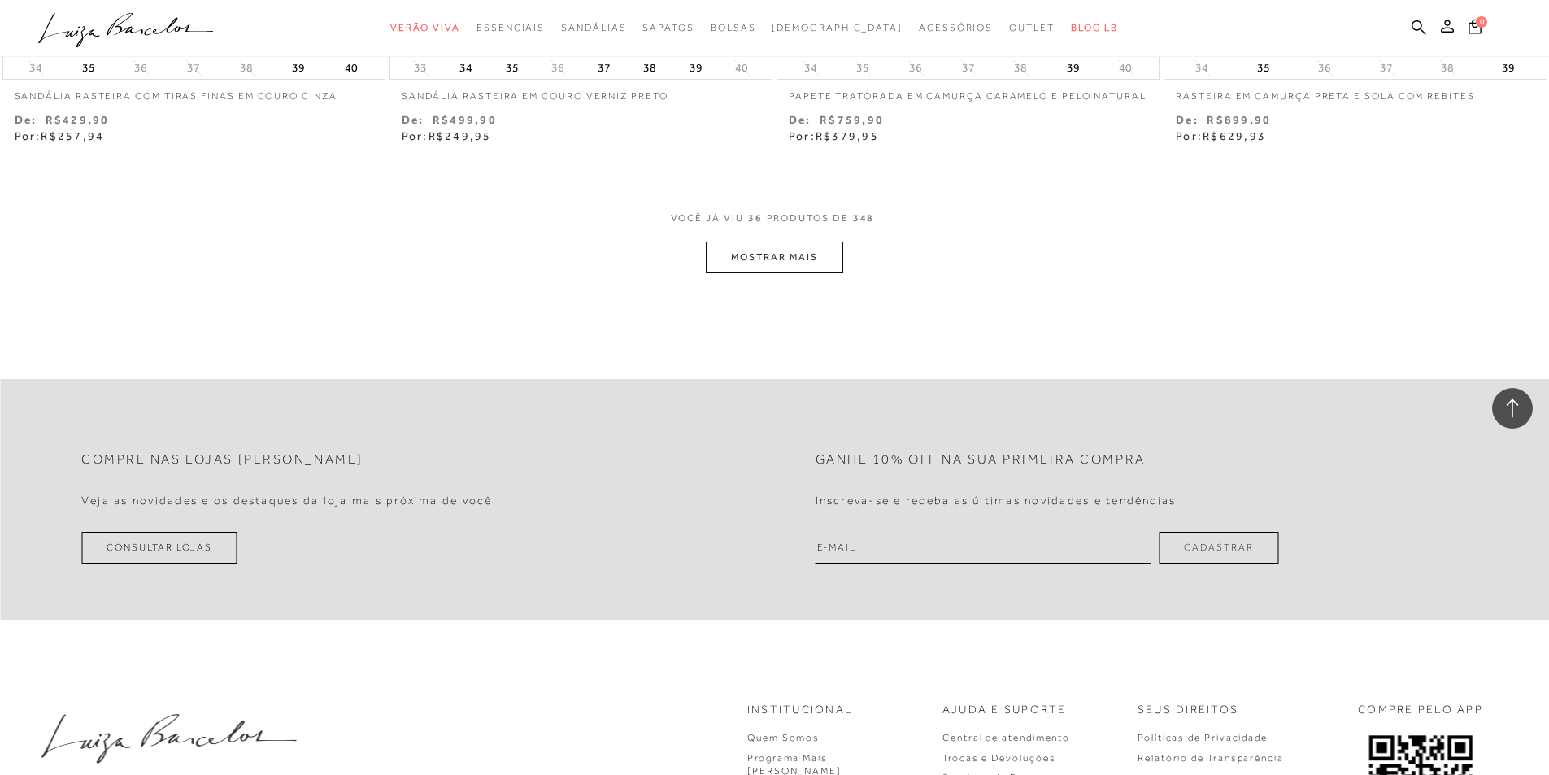
scroll to position [6262, 0]
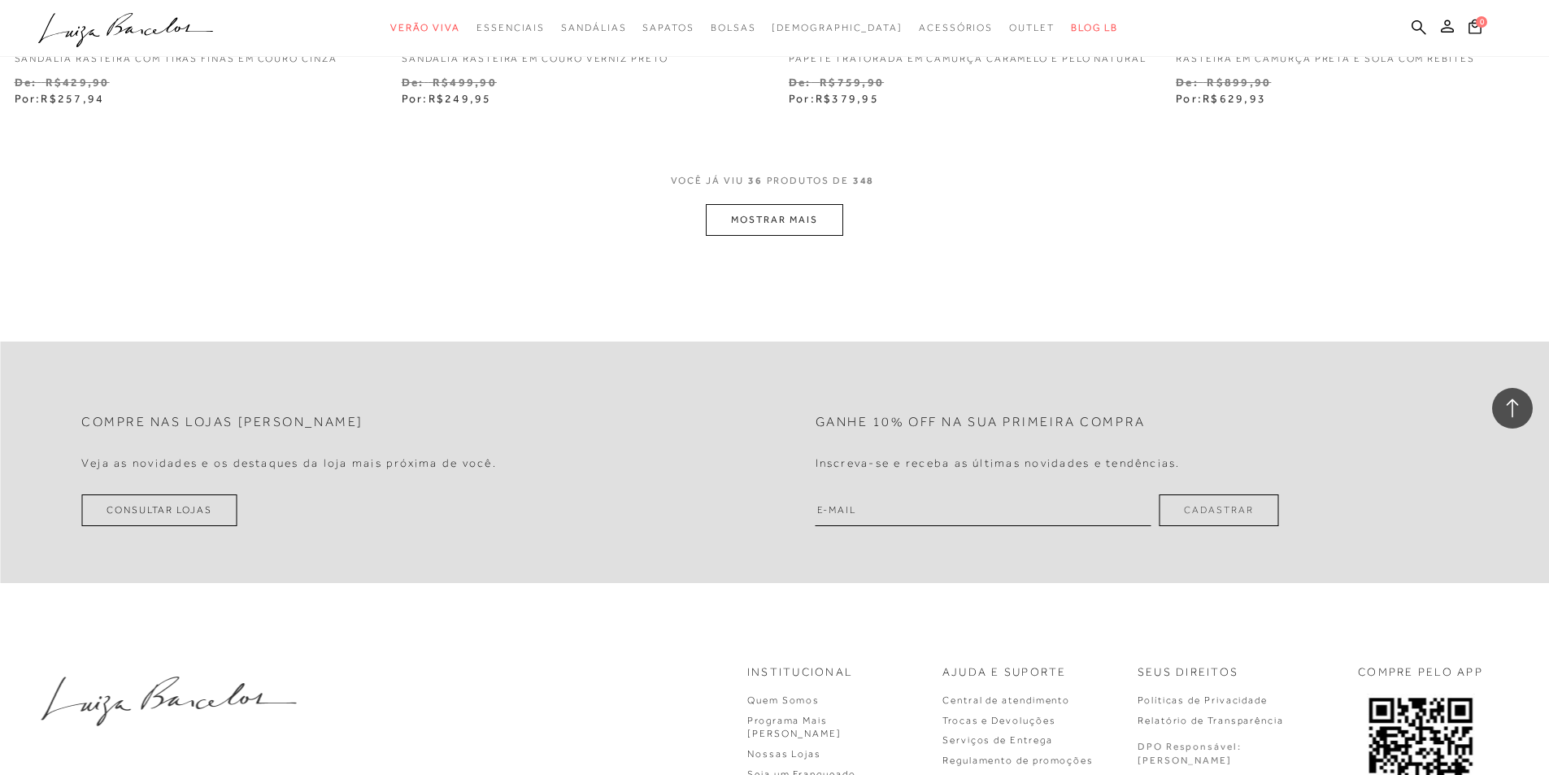
click at [825, 215] on button "MOSTRAR MAIS" at bounding box center [774, 220] width 137 height 32
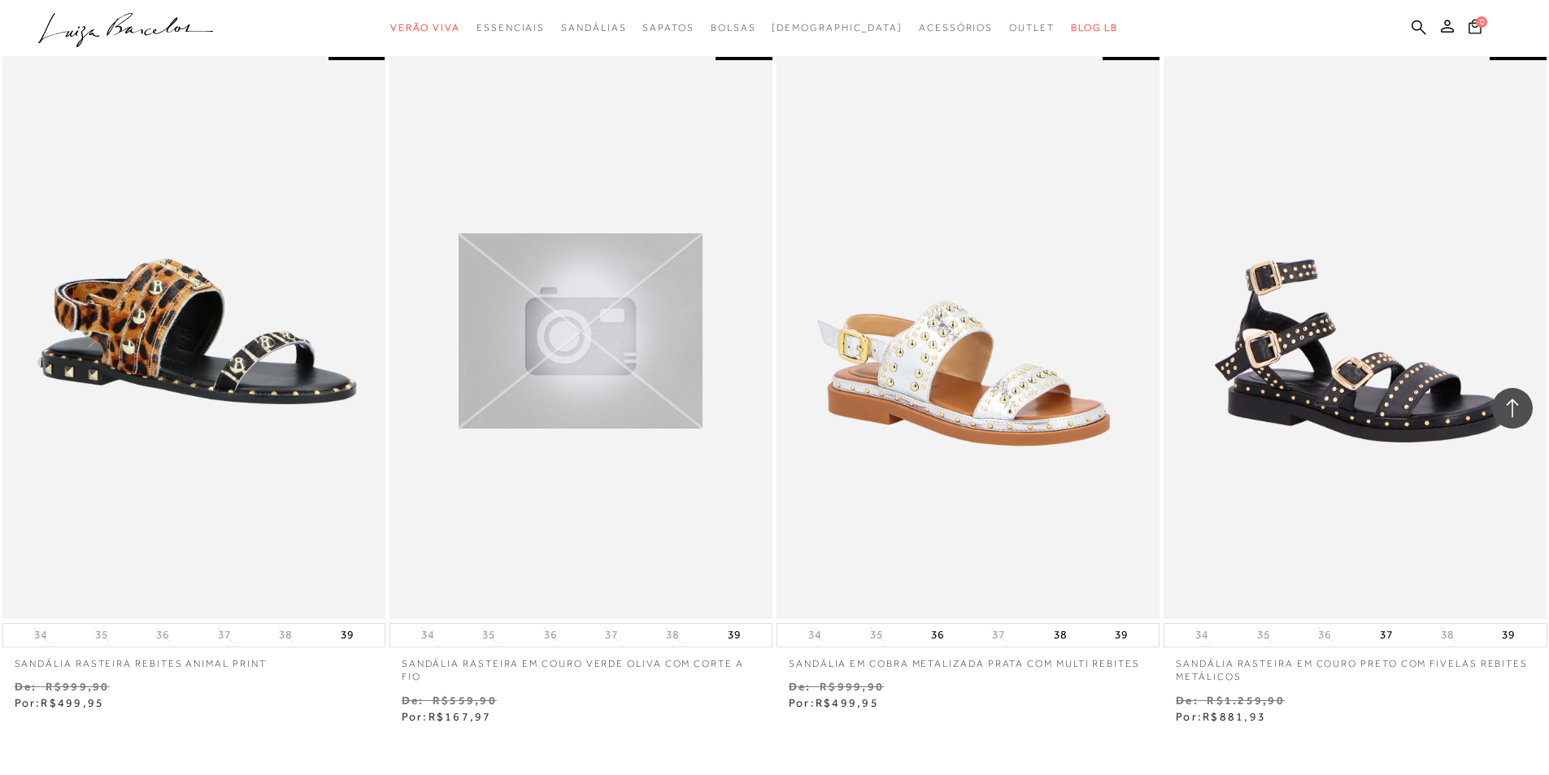
scroll to position [7970, 0]
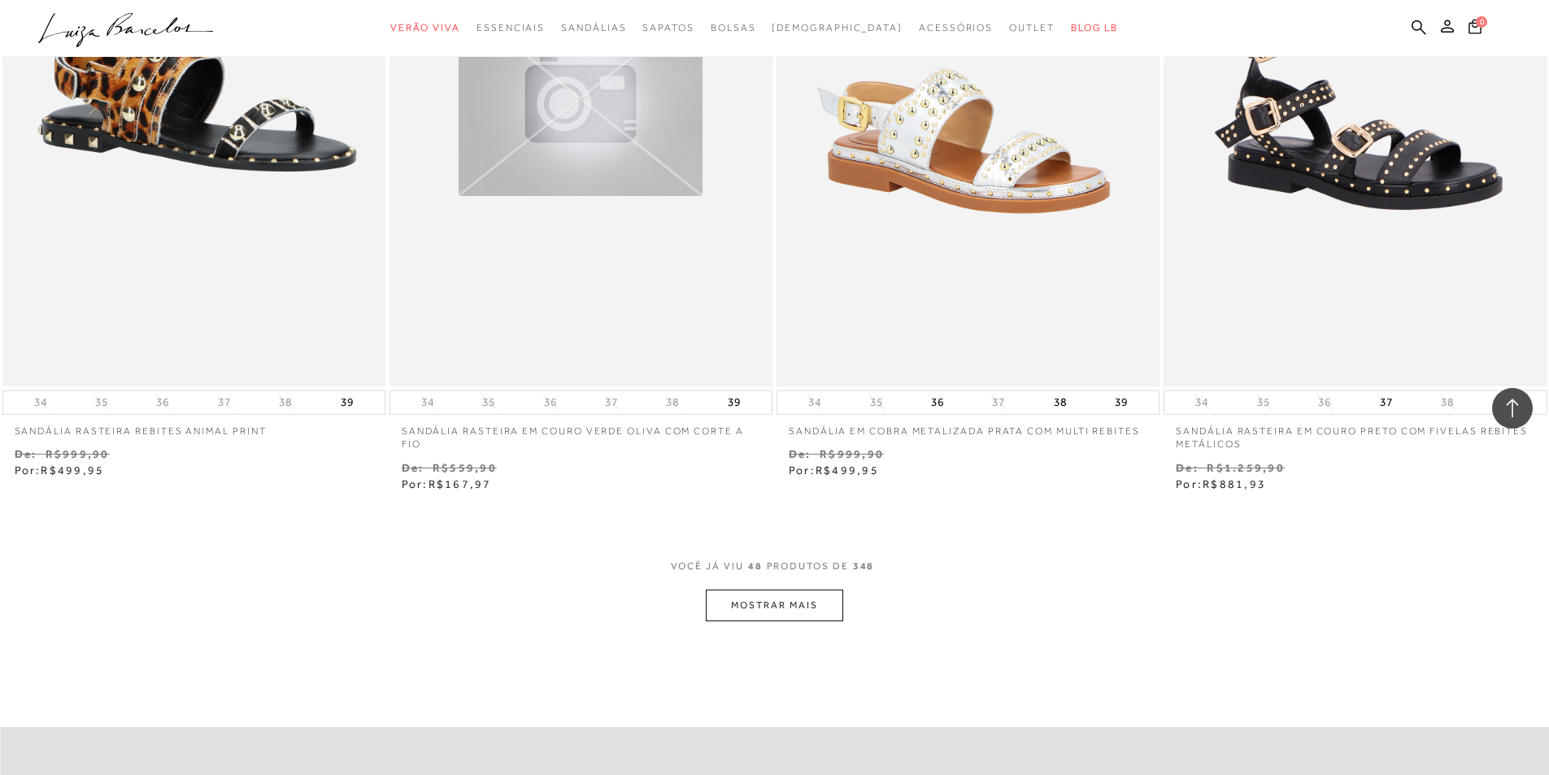
click at [799, 608] on button "MOSTRAR MAIS" at bounding box center [774, 606] width 137 height 32
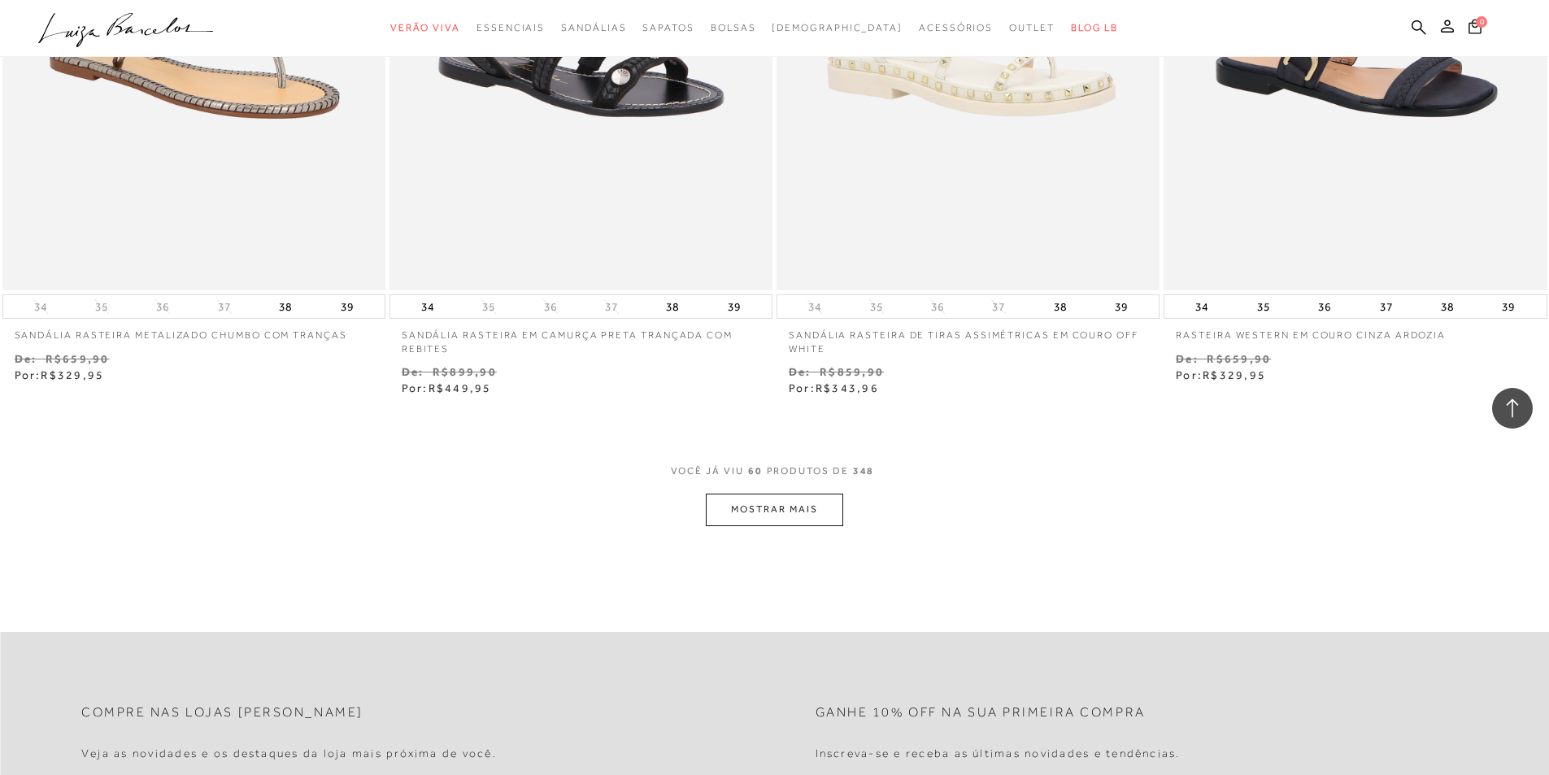
scroll to position [10166, 0]
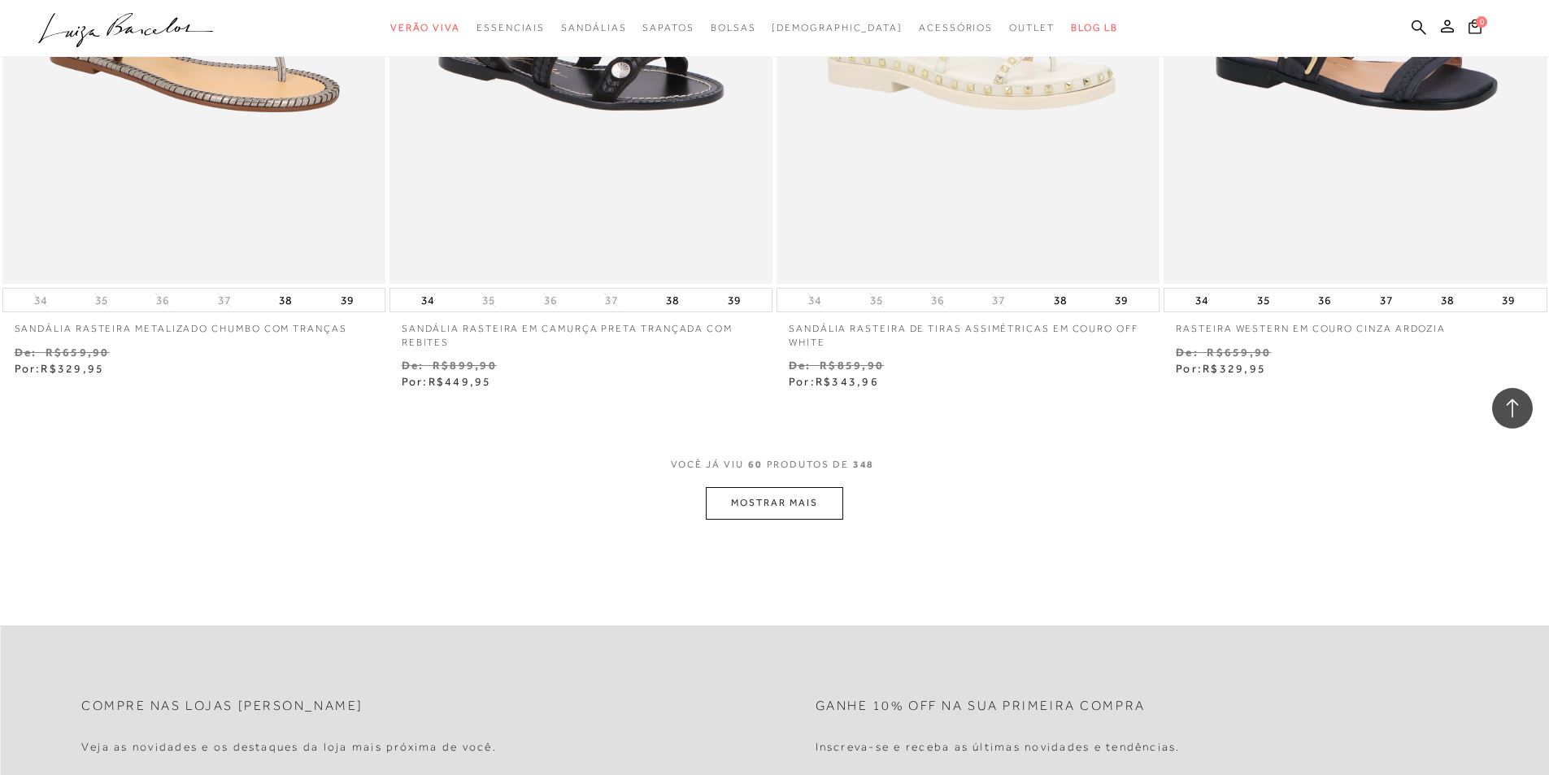
click at [822, 490] on button "MOSTRAR MAIS" at bounding box center [774, 503] width 137 height 32
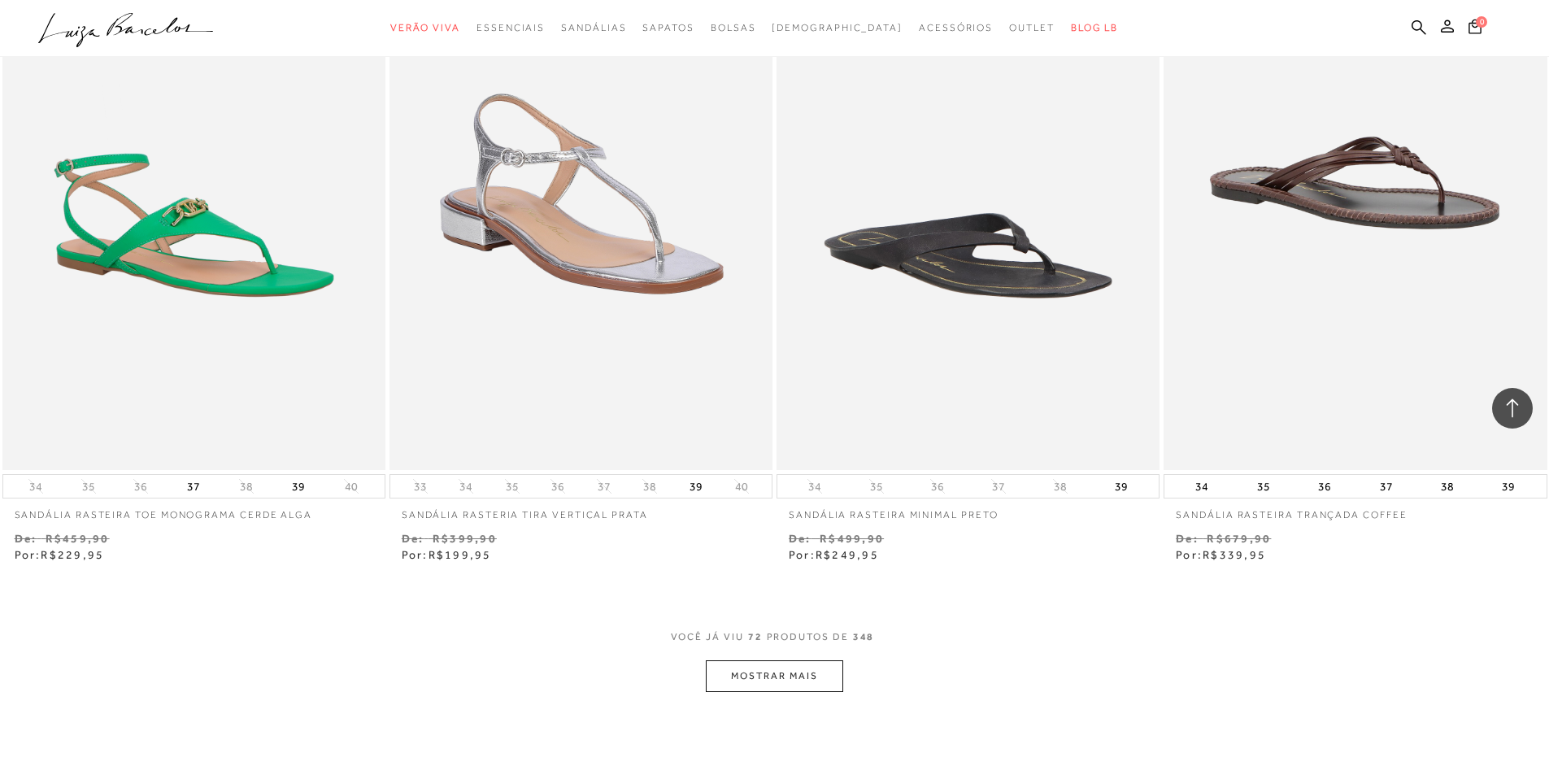
scroll to position [12118, 0]
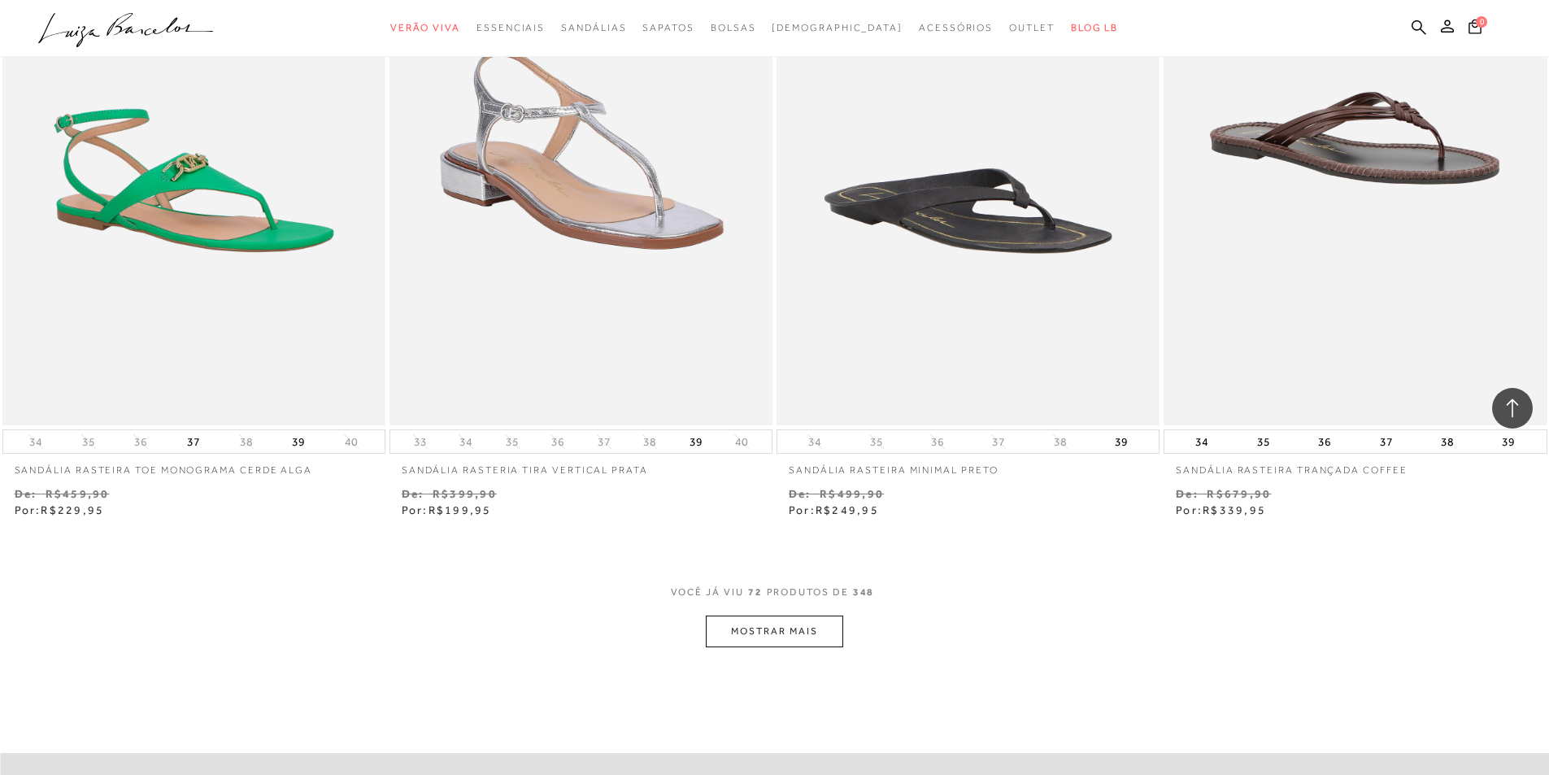
click at [800, 632] on button "MOSTRAR MAIS" at bounding box center [774, 632] width 137 height 32
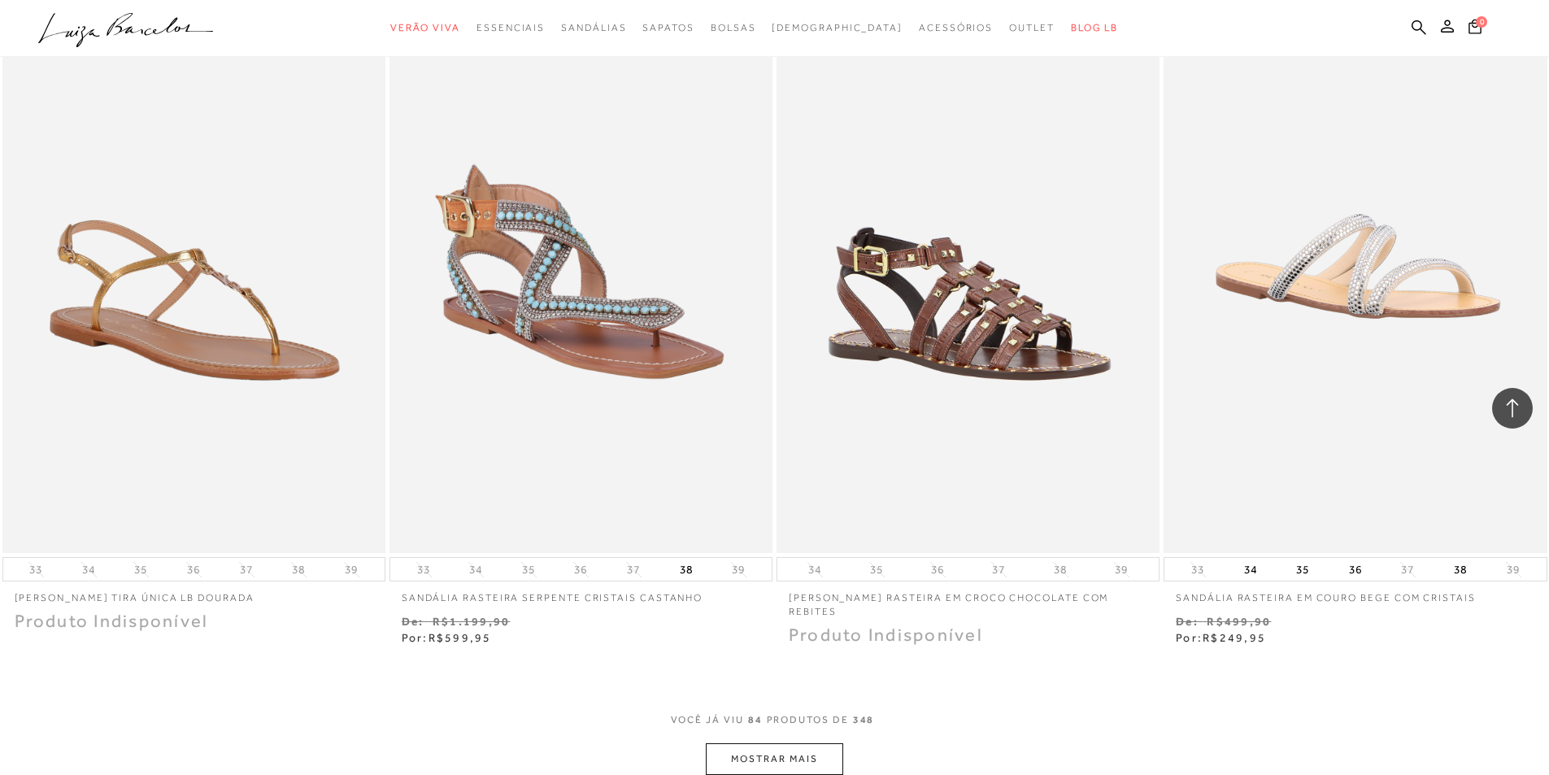
scroll to position [14233, 0]
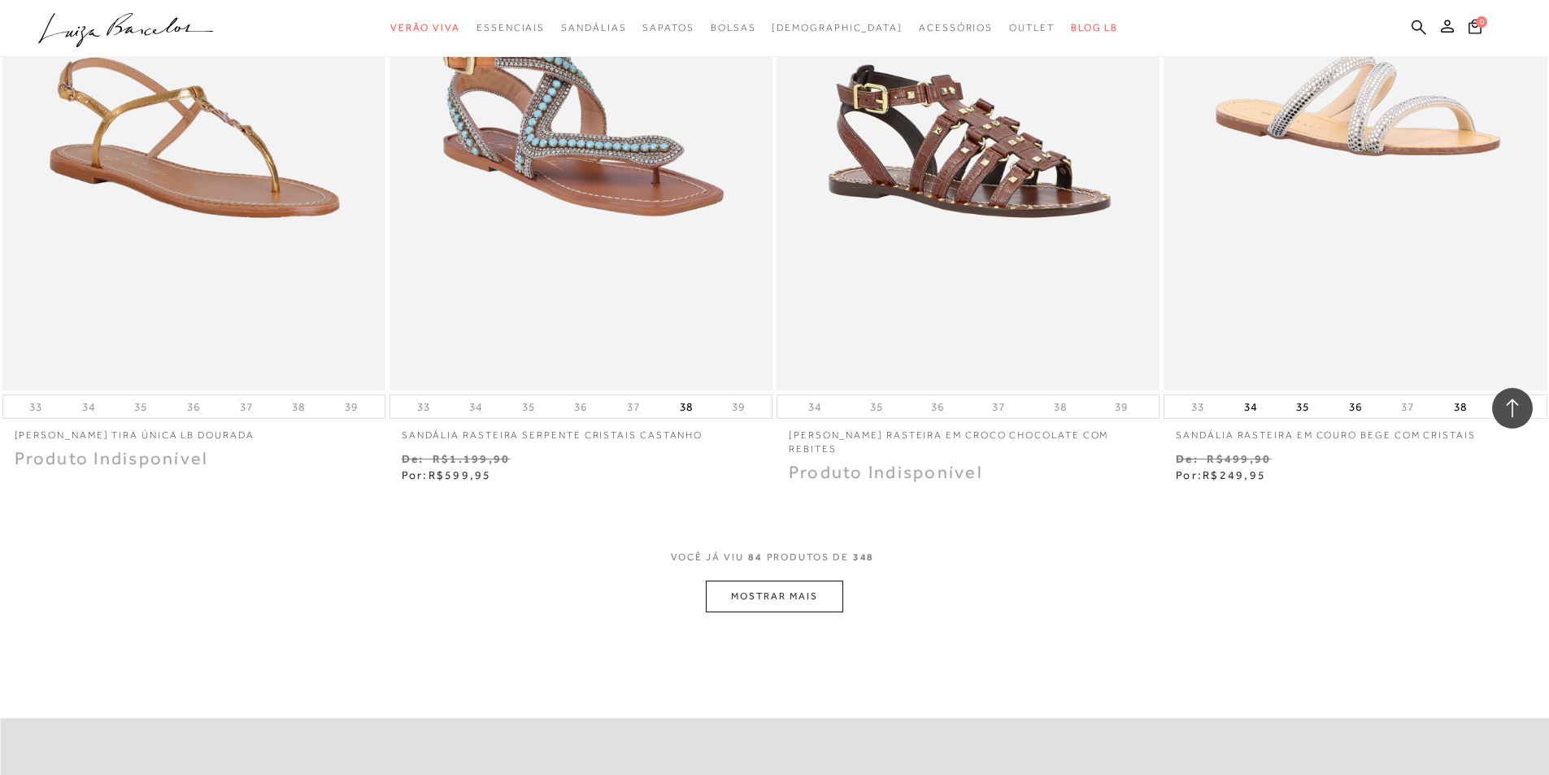
click at [833, 581] on button "MOSTRAR MAIS" at bounding box center [774, 597] width 137 height 32
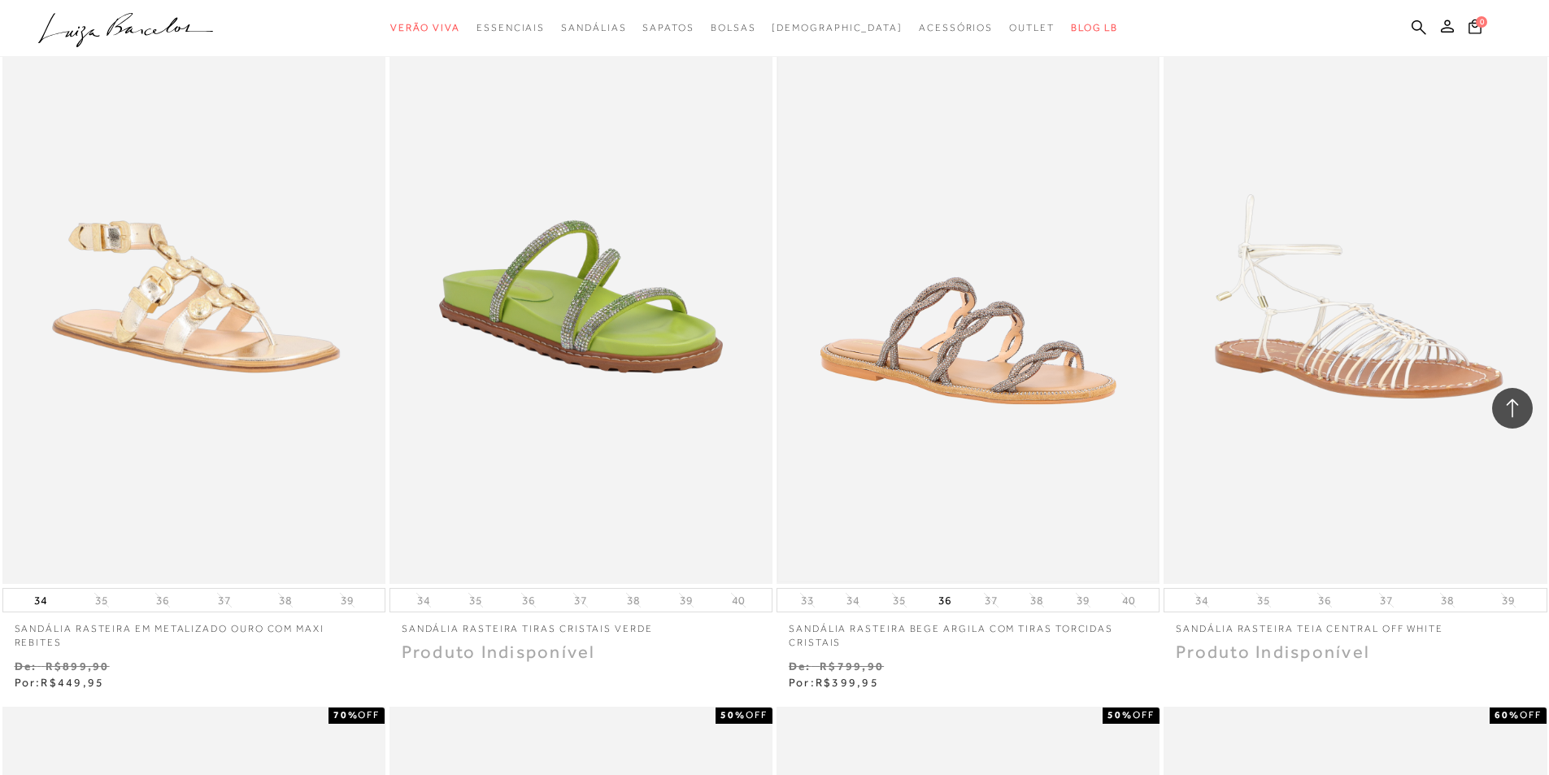
scroll to position [15534, 0]
